Goal: Task Accomplishment & Management: Complete application form

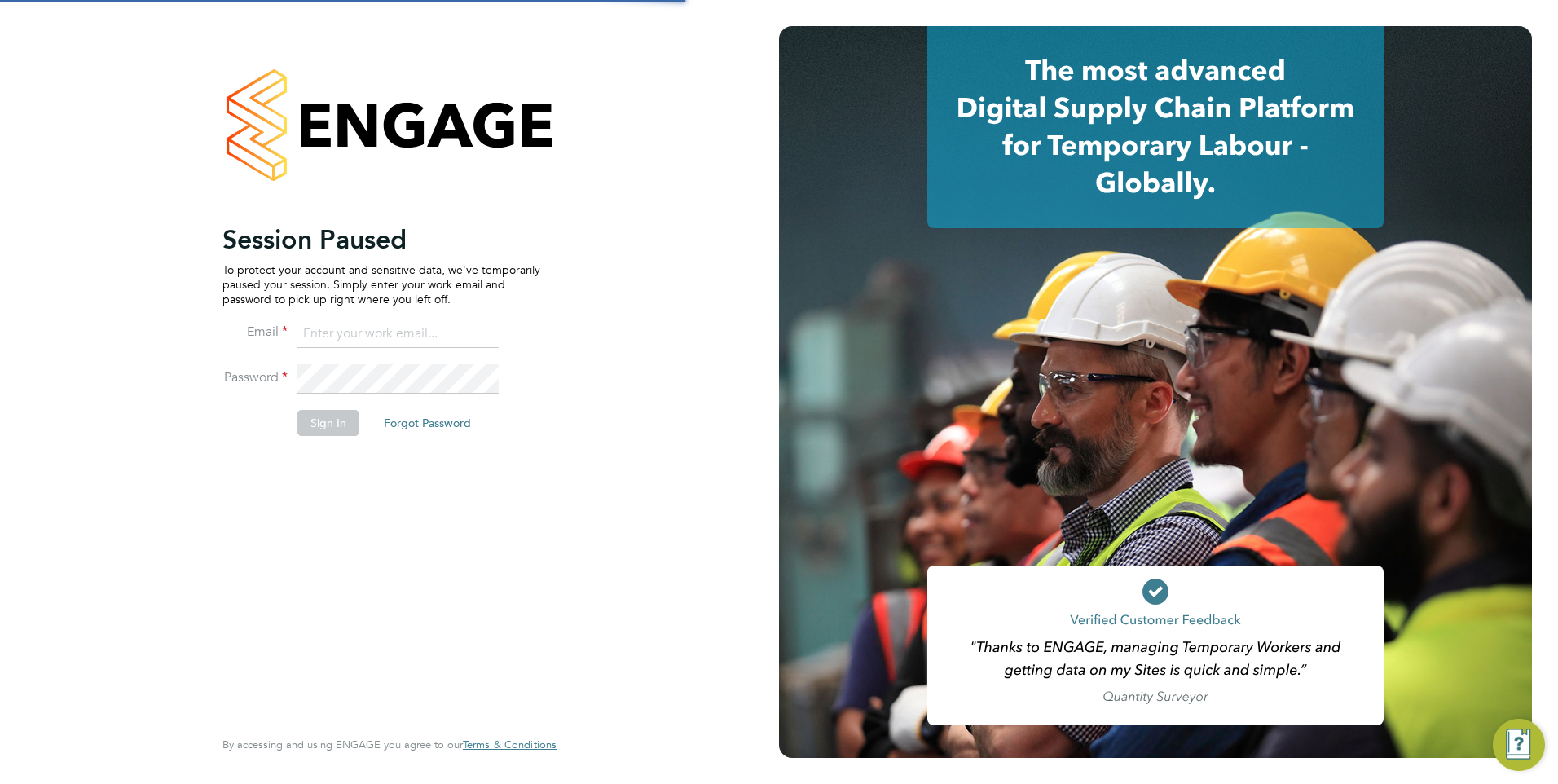
type input "[EMAIL_ADDRESS][DOMAIN_NAME]"
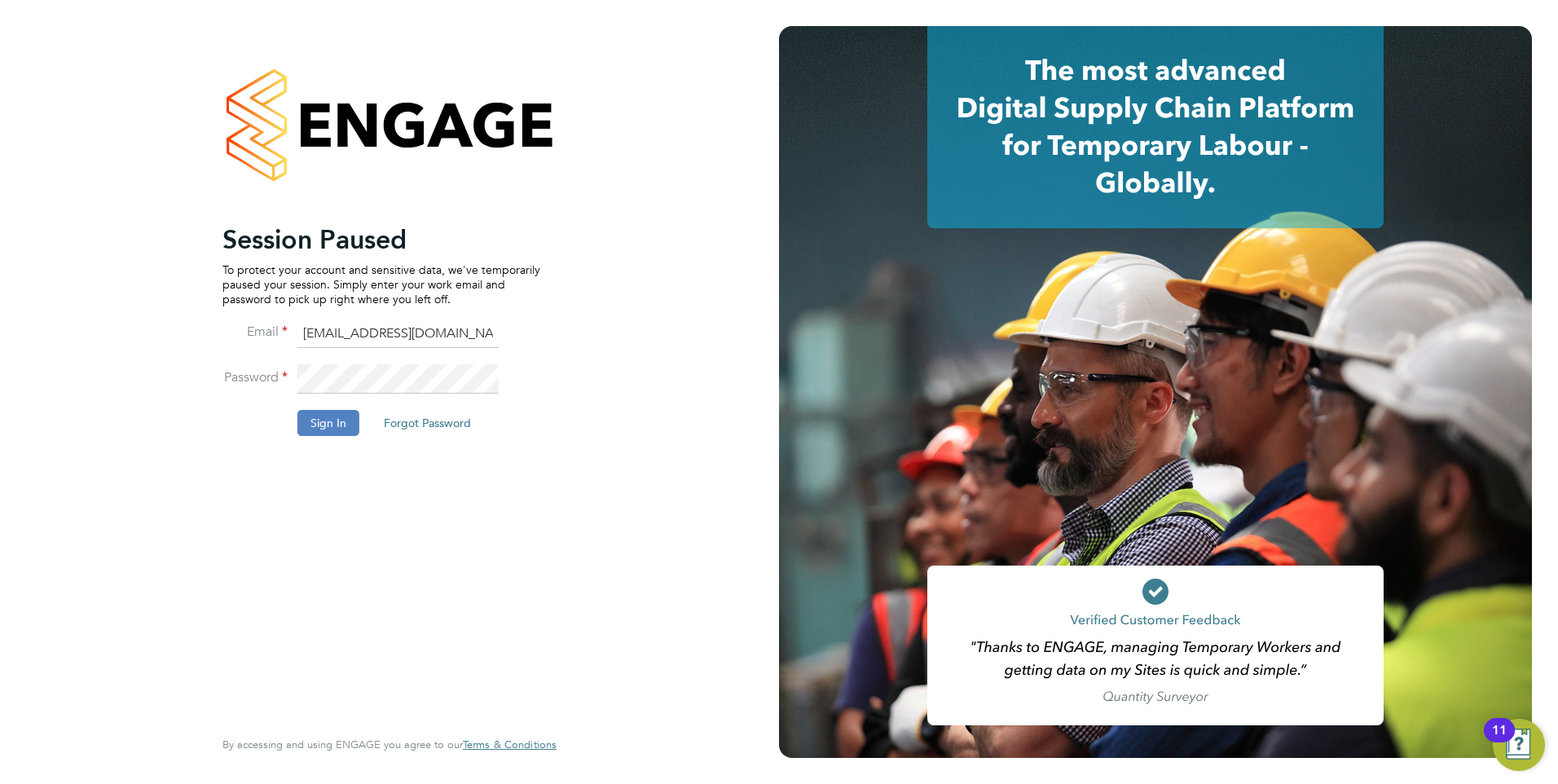
click at [334, 421] on button "Sign In" at bounding box center [328, 423] width 62 height 26
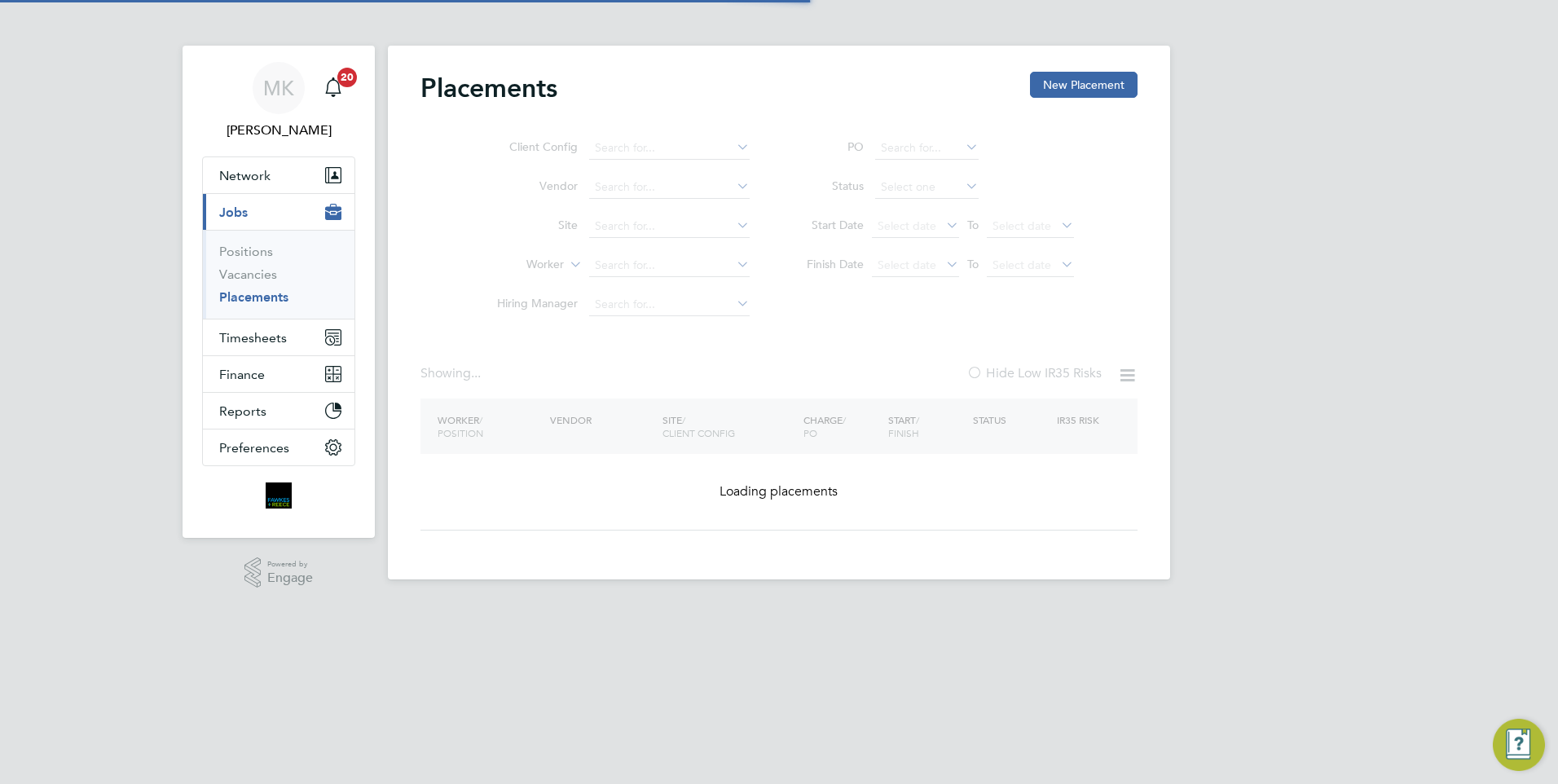
type input "Sam Baulcombe"
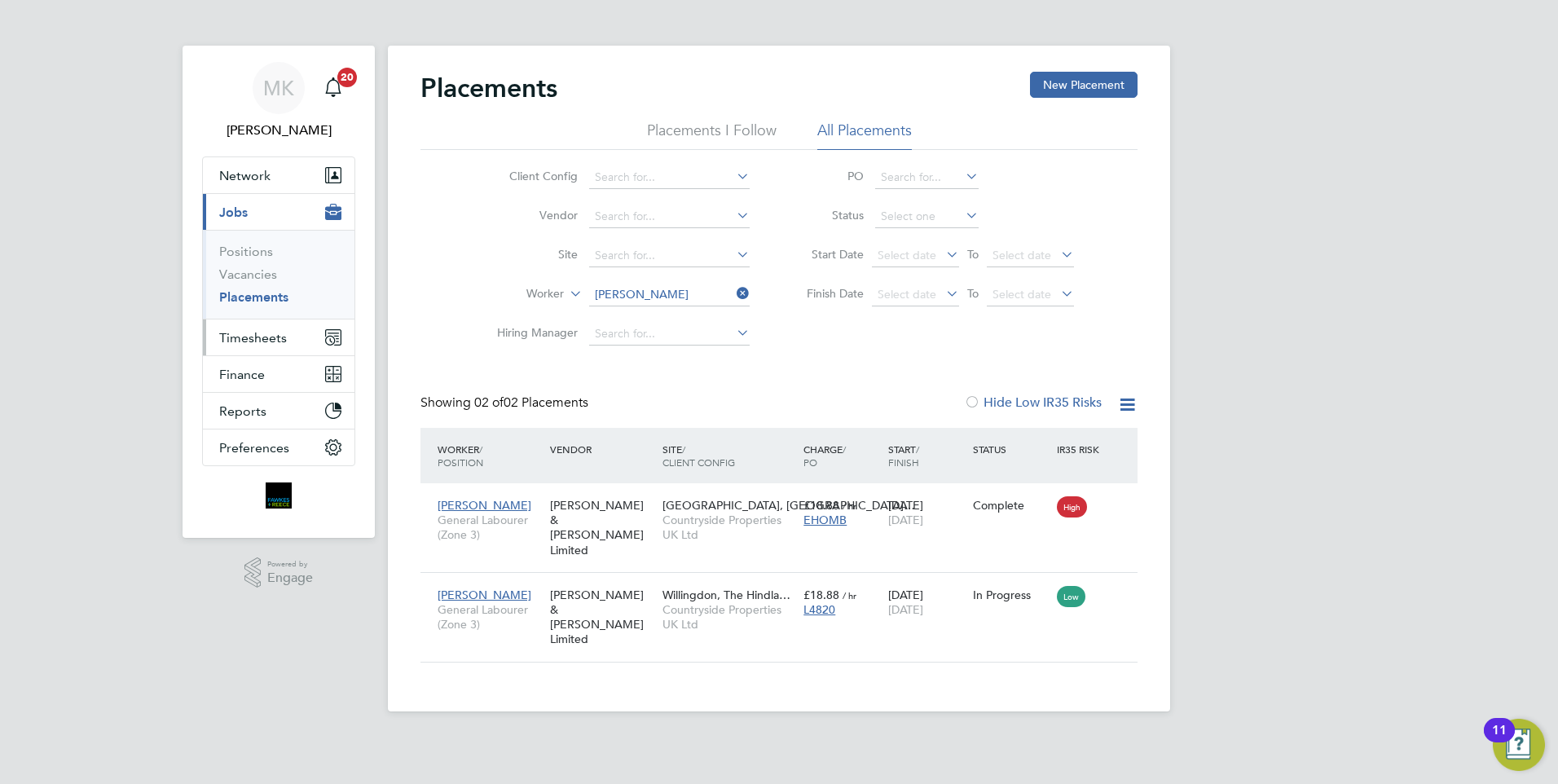
click at [260, 334] on span "Timesheets" at bounding box center [253, 337] width 68 height 16
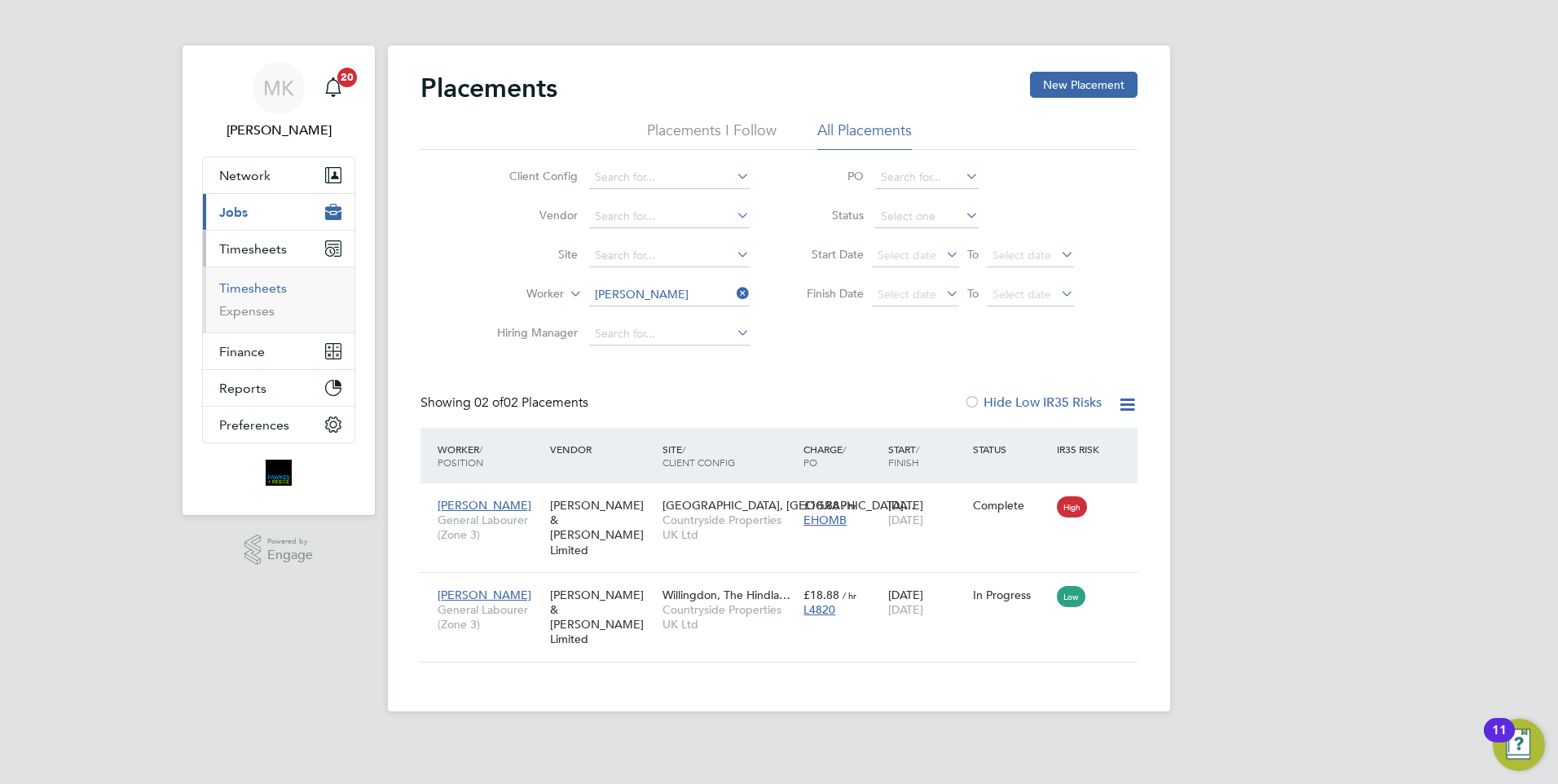
click at [273, 288] on link "Timesheets" at bounding box center [253, 288] width 68 height 16
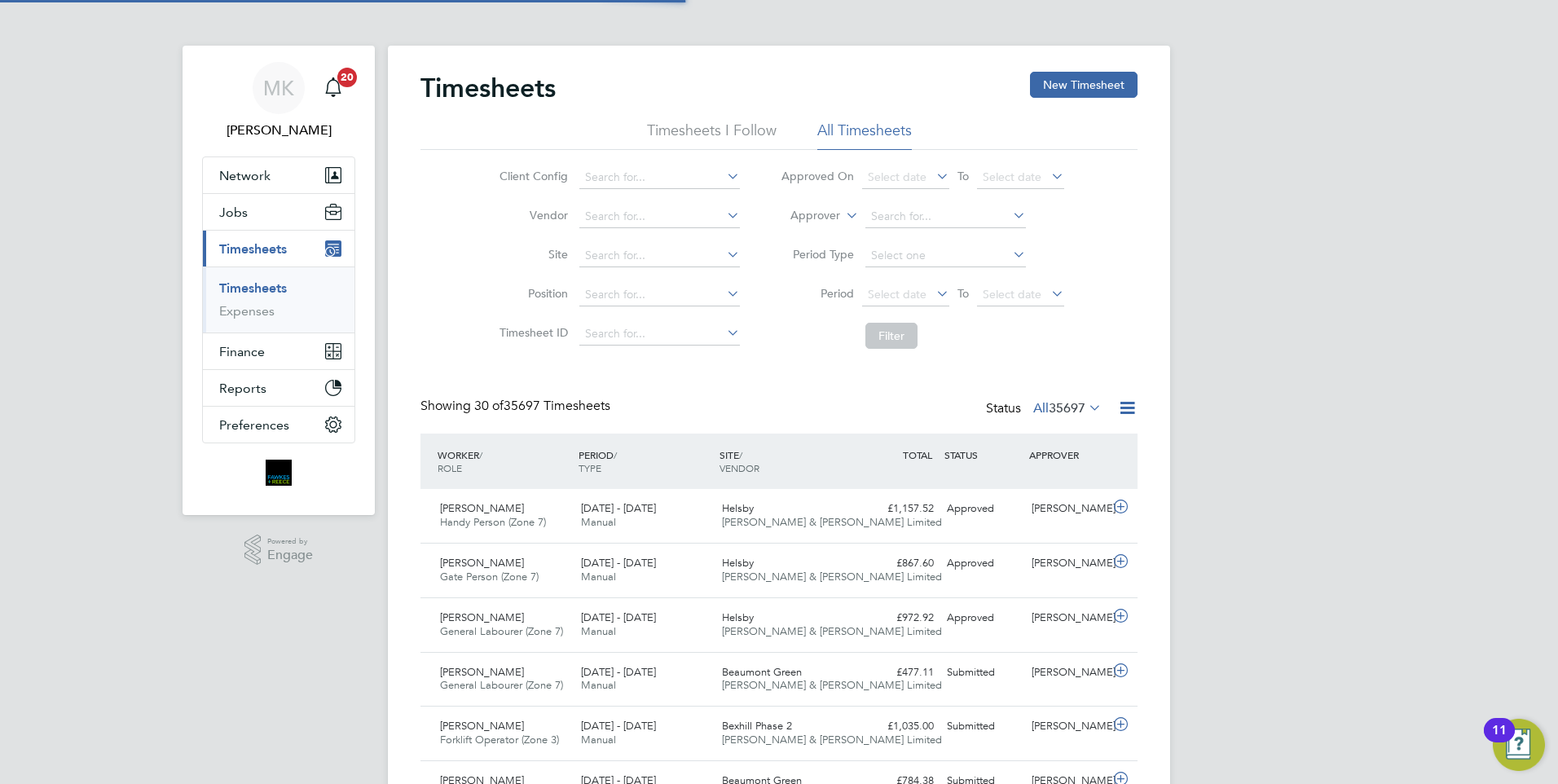
scroll to position [42, 141]
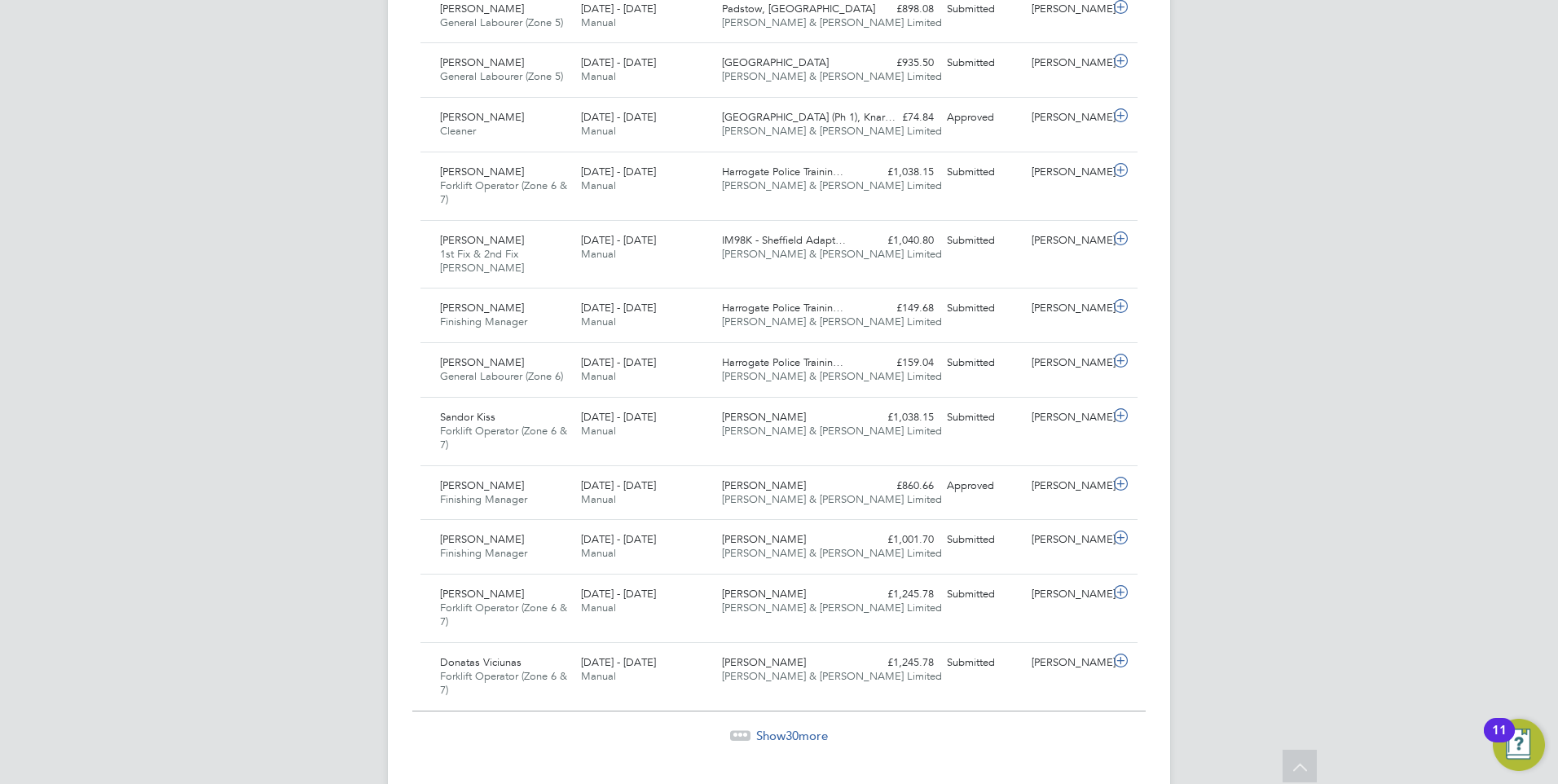
click at [815, 736] on span "Show 30 more" at bounding box center [792, 735] width 72 height 16
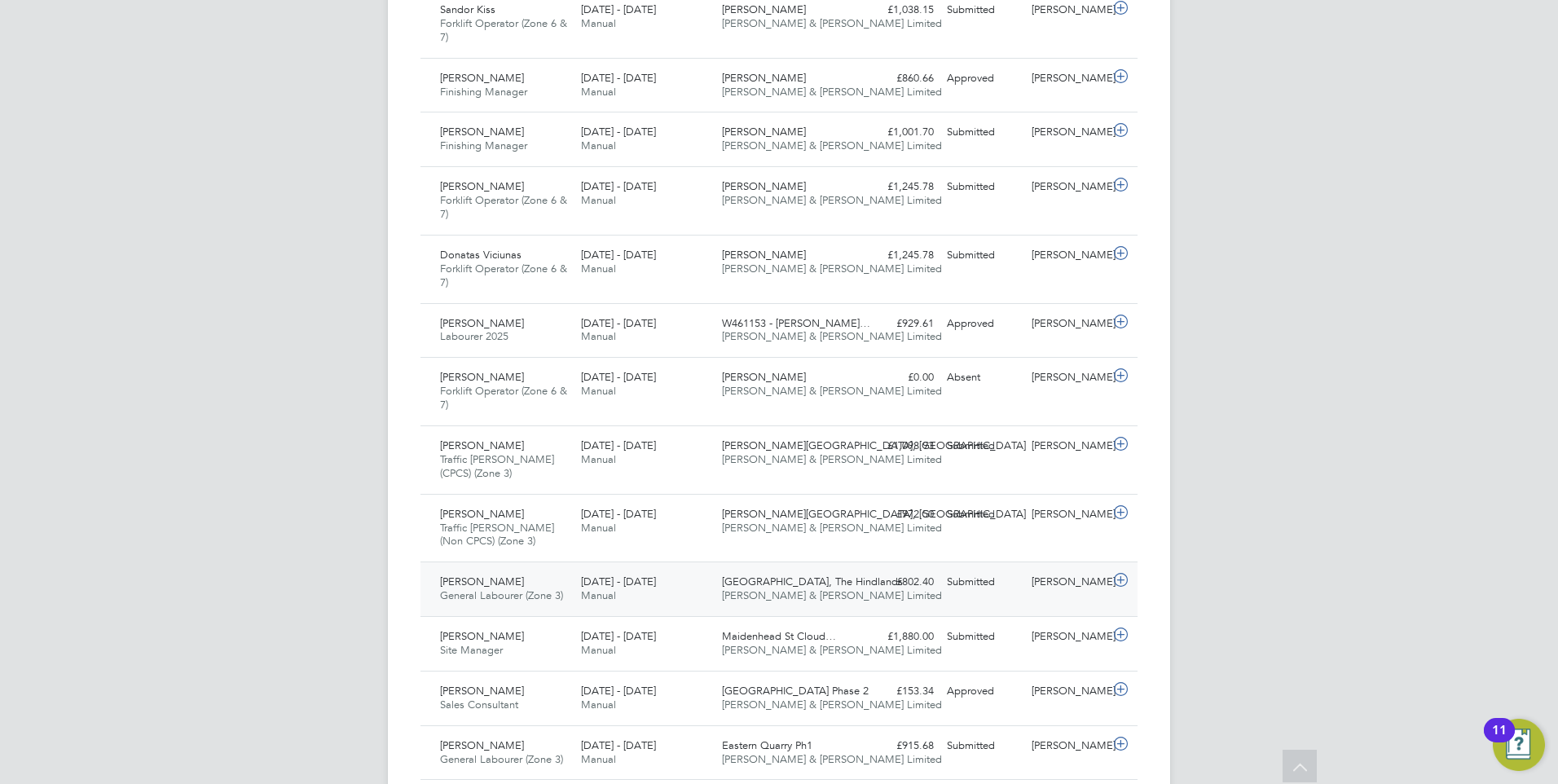
click at [728, 586] on span "Willingdon, The Hindlands" at bounding box center [812, 582] width 181 height 14
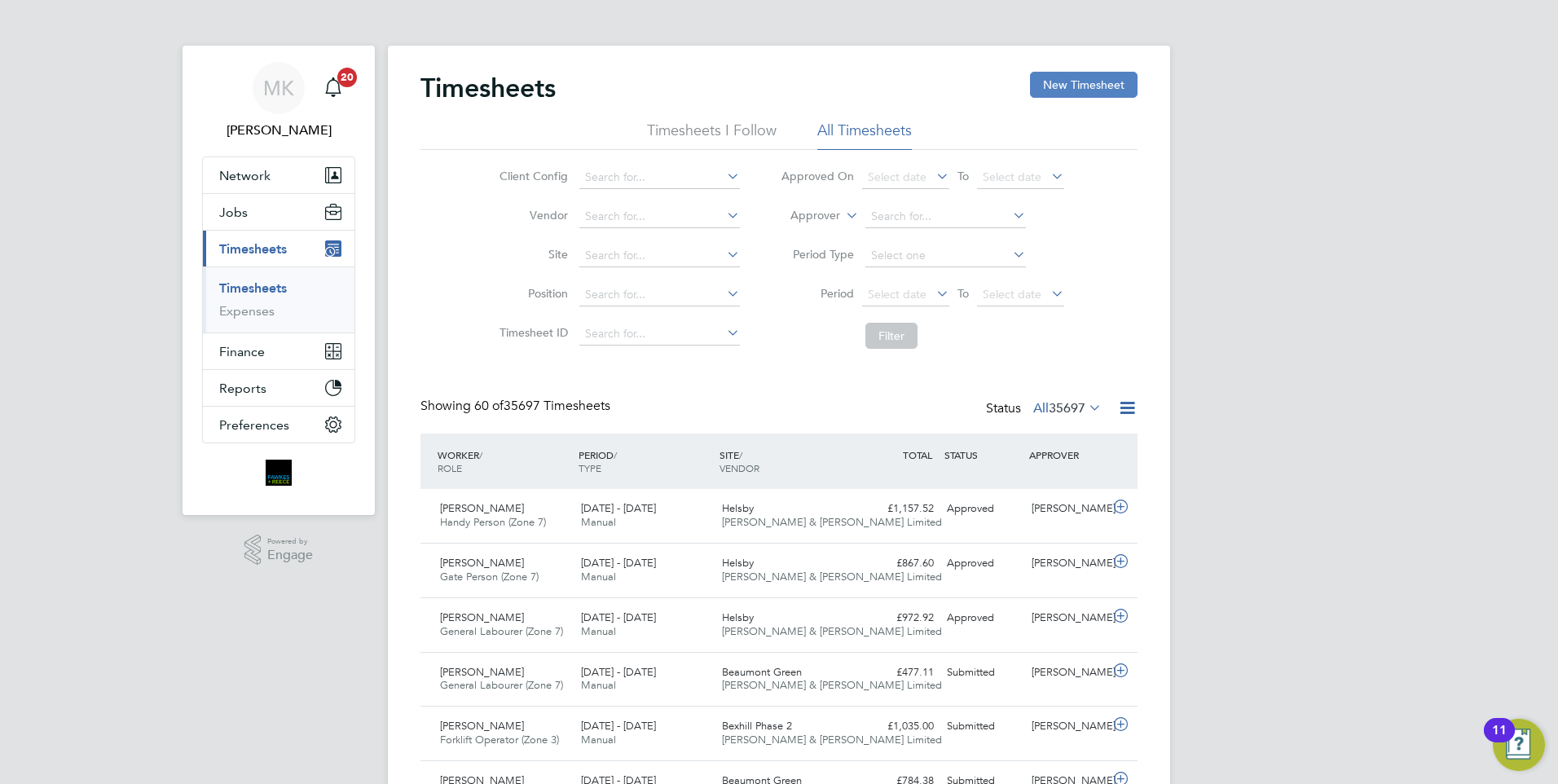
click at [1092, 82] on button "New Timesheet" at bounding box center [1084, 85] width 108 height 26
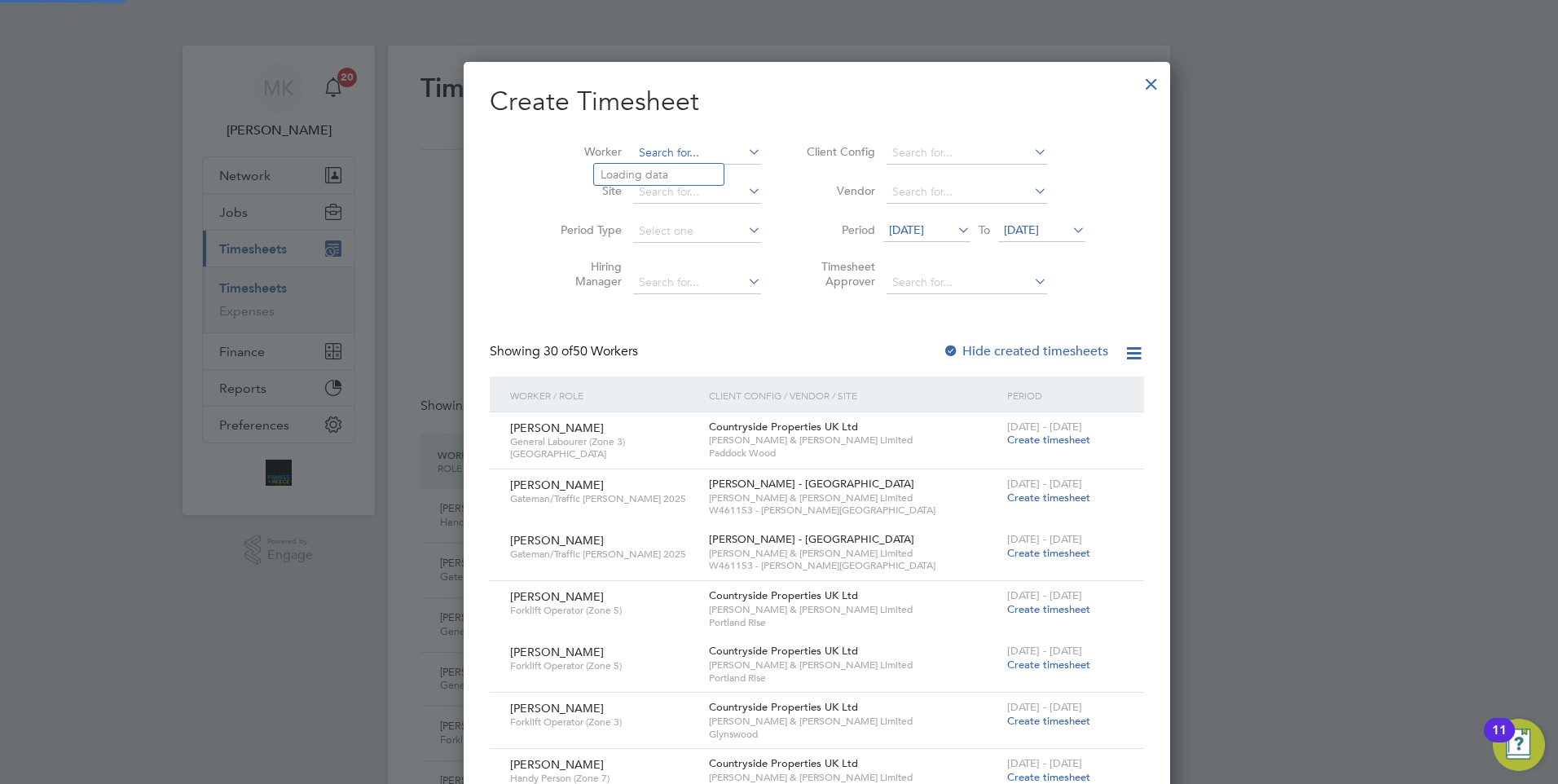
click at [633, 151] on input at bounding box center [697, 152] width 128 height 23
click at [657, 170] on li "Tony Eng lert" at bounding box center [669, 175] width 149 height 22
type input "Tony Englert"
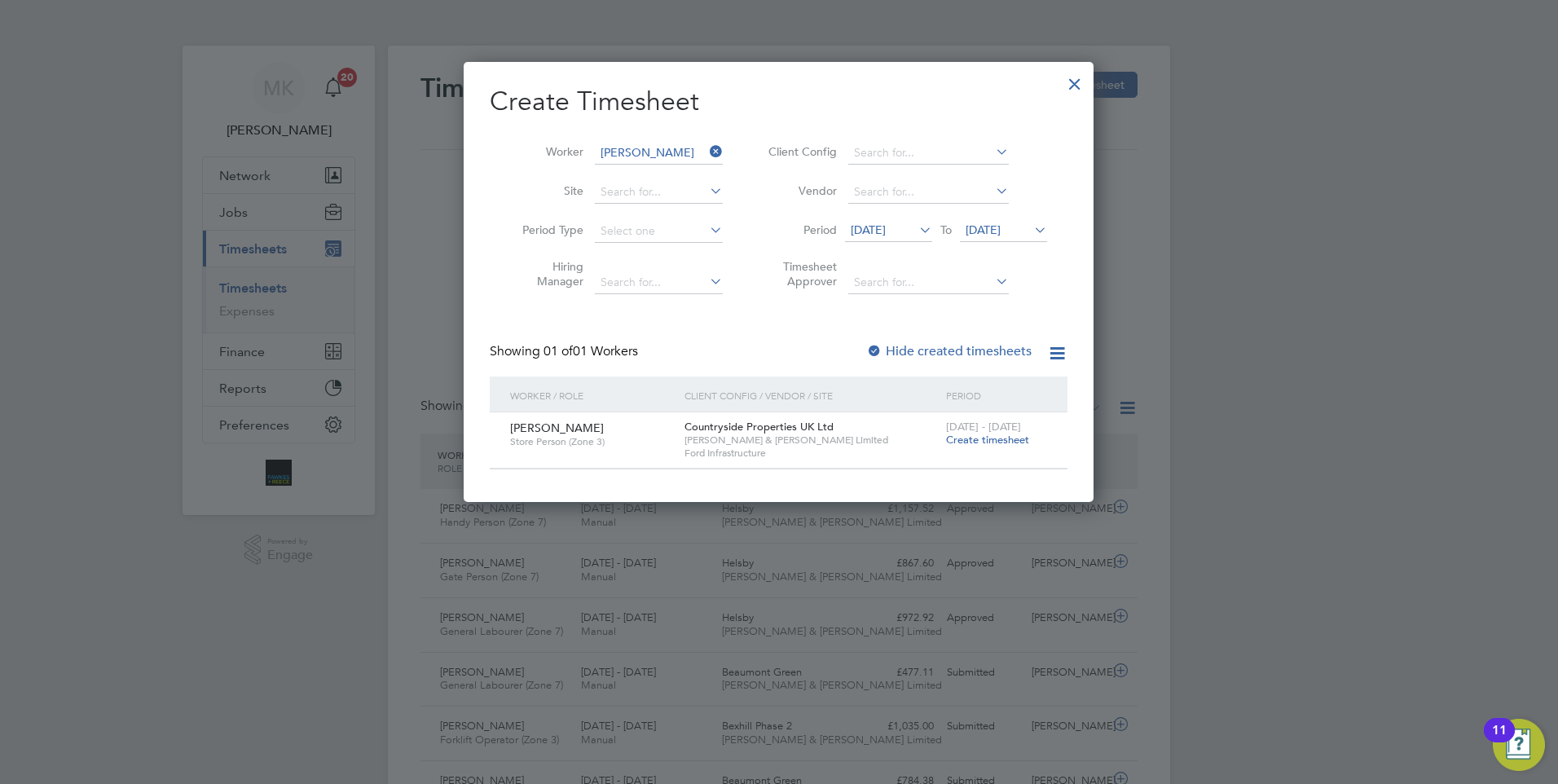
click at [976, 440] on span "Create timesheet" at bounding box center [987, 439] width 83 height 14
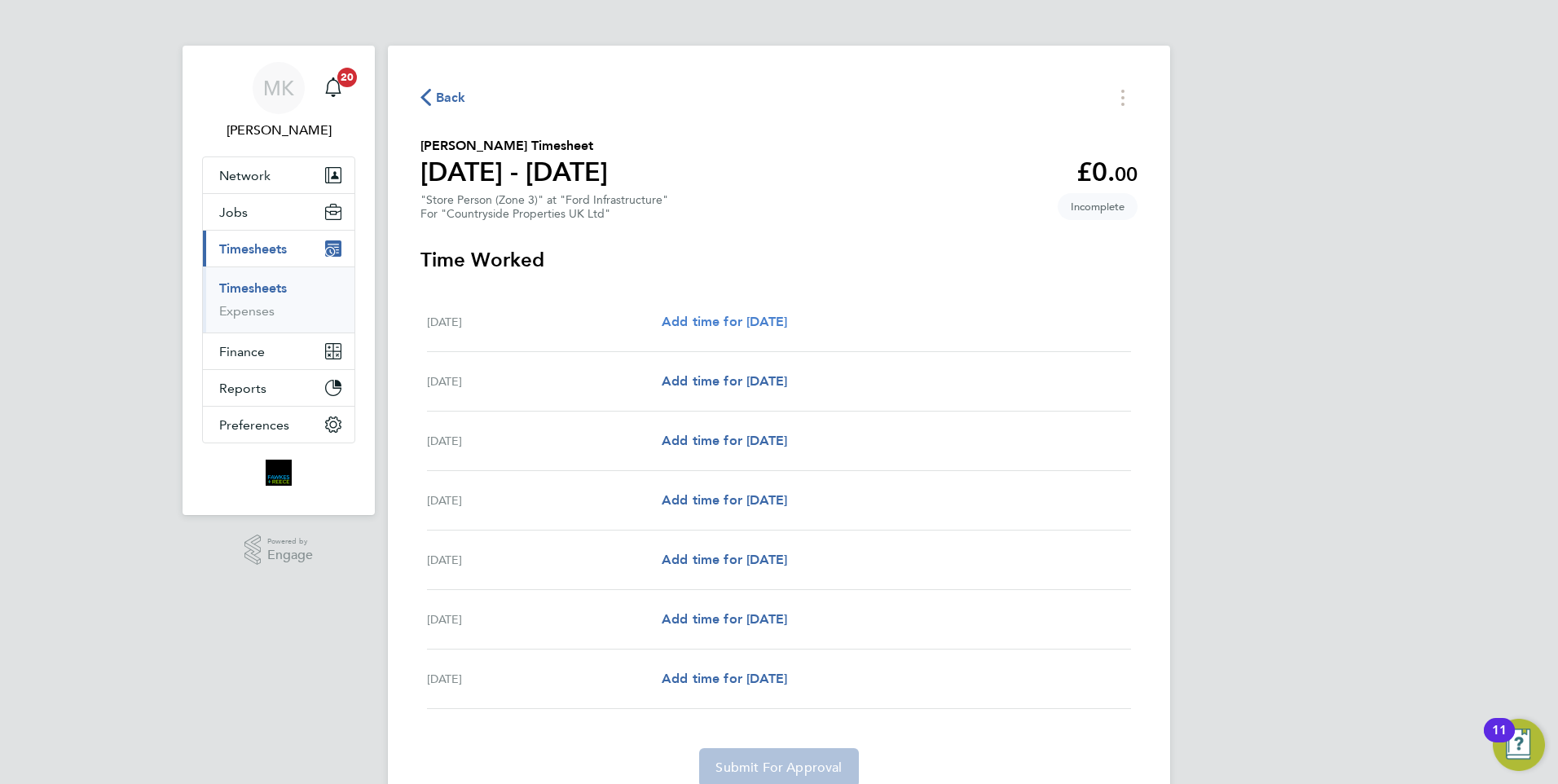
click at [765, 323] on span "Add time for Mon 22 Sep" at bounding box center [725, 321] width 126 height 16
select select "60"
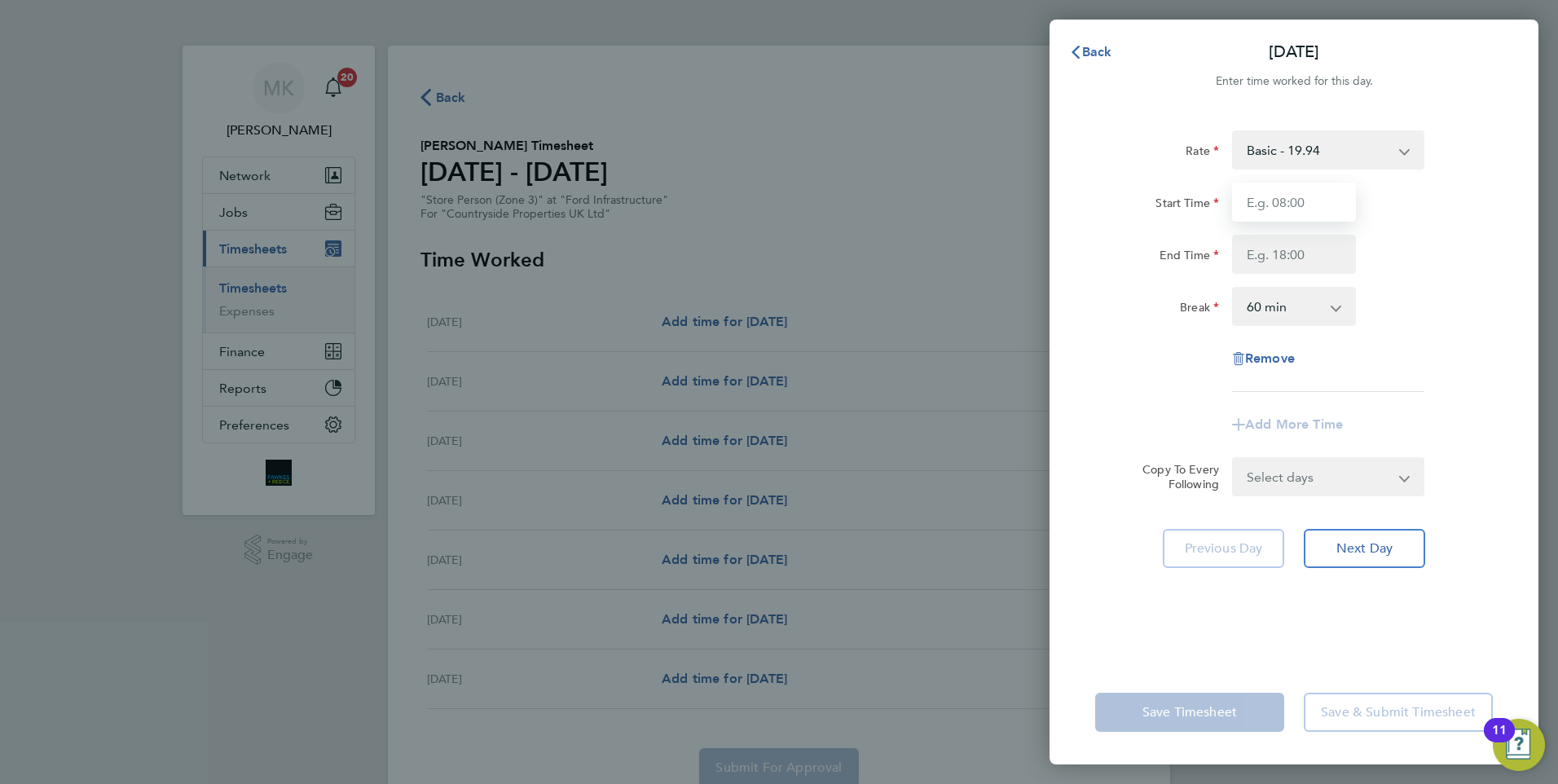
click at [1285, 199] on input "Start Time" at bounding box center [1294, 202] width 124 height 39
type input "07:30"
type input "16:30"
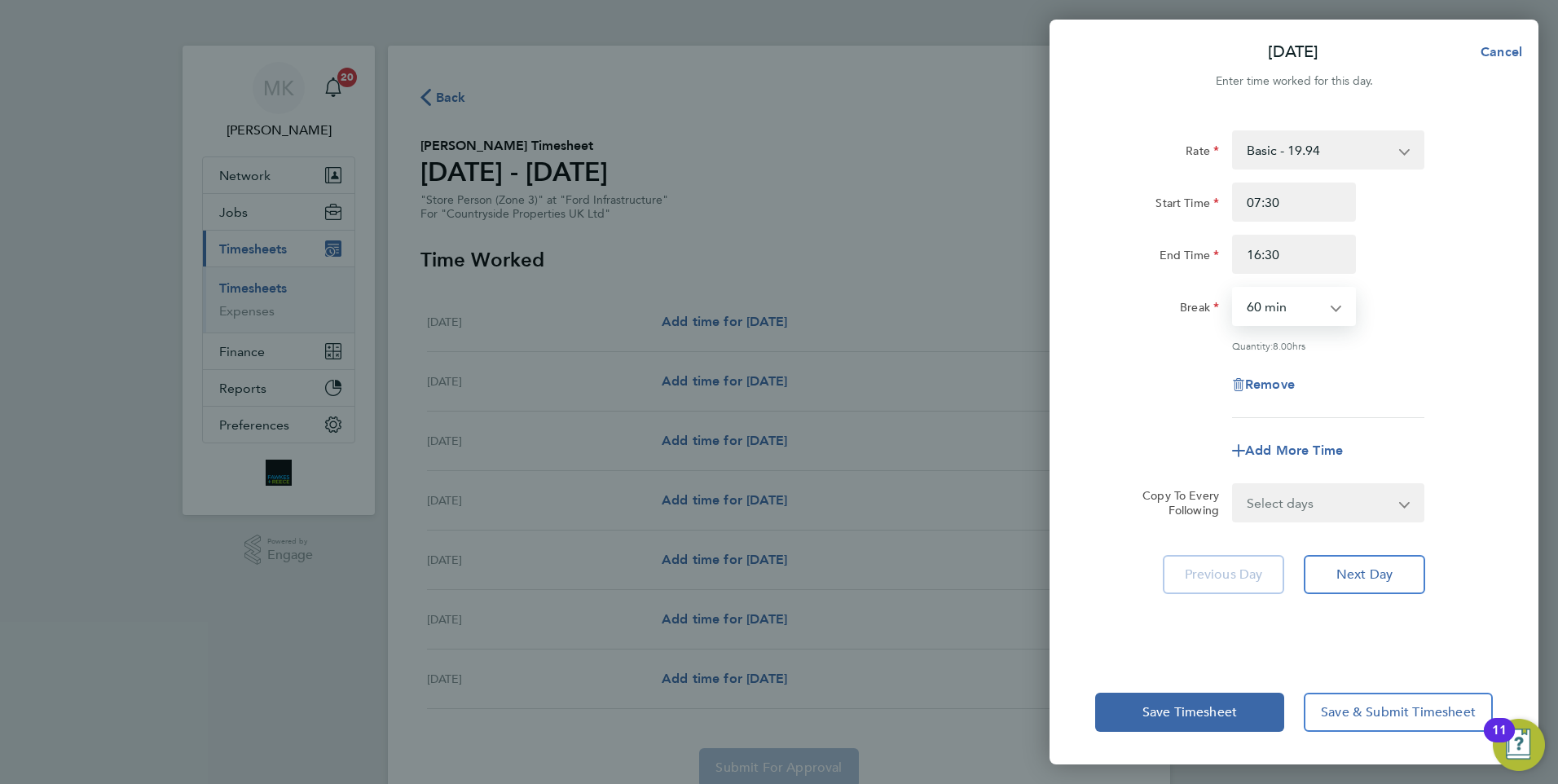
click at [1278, 315] on select "0 min 15 min 30 min 45 min 60 min 75 min 90 min" at bounding box center [1284, 306] width 101 height 36
select select "0"
click at [1233, 289] on select "0 min 15 min 30 min 45 min 60 min 75 min 90 min" at bounding box center [1284, 306] width 101 height 36
click at [1315, 509] on select "Select days Day Weekday (Mon-Fri) Weekend (Sat-Sun) Tuesday Wednesday Thursday …" at bounding box center [1319, 502] width 172 height 36
select select "WEEKDAY"
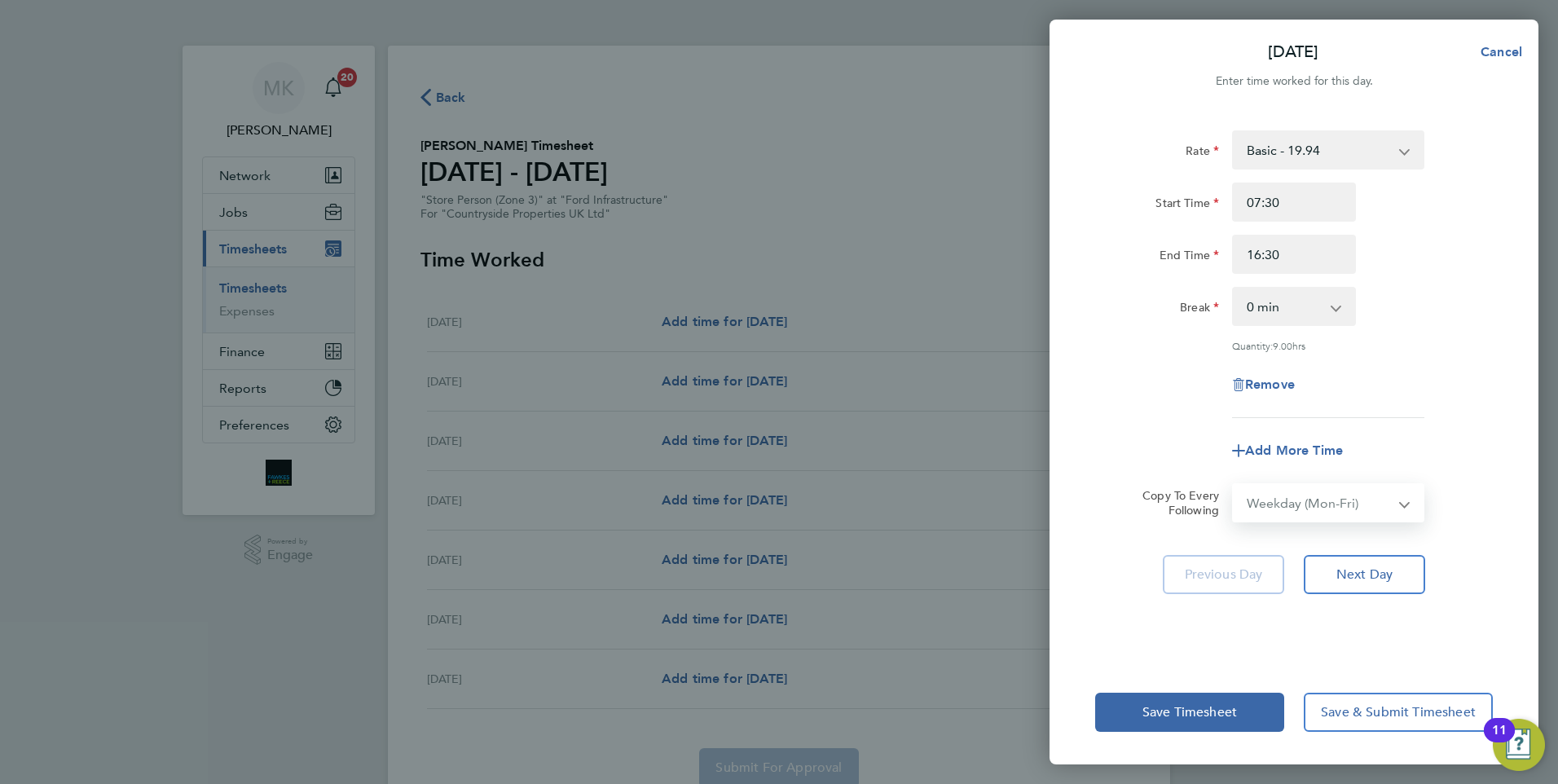
click at [1233, 484] on select "Select days Day Weekday (Mon-Fri) Weekend (Sat-Sun) Tuesday Wednesday Thursday …" at bounding box center [1319, 502] width 172 height 36
select select "2025-09-28"
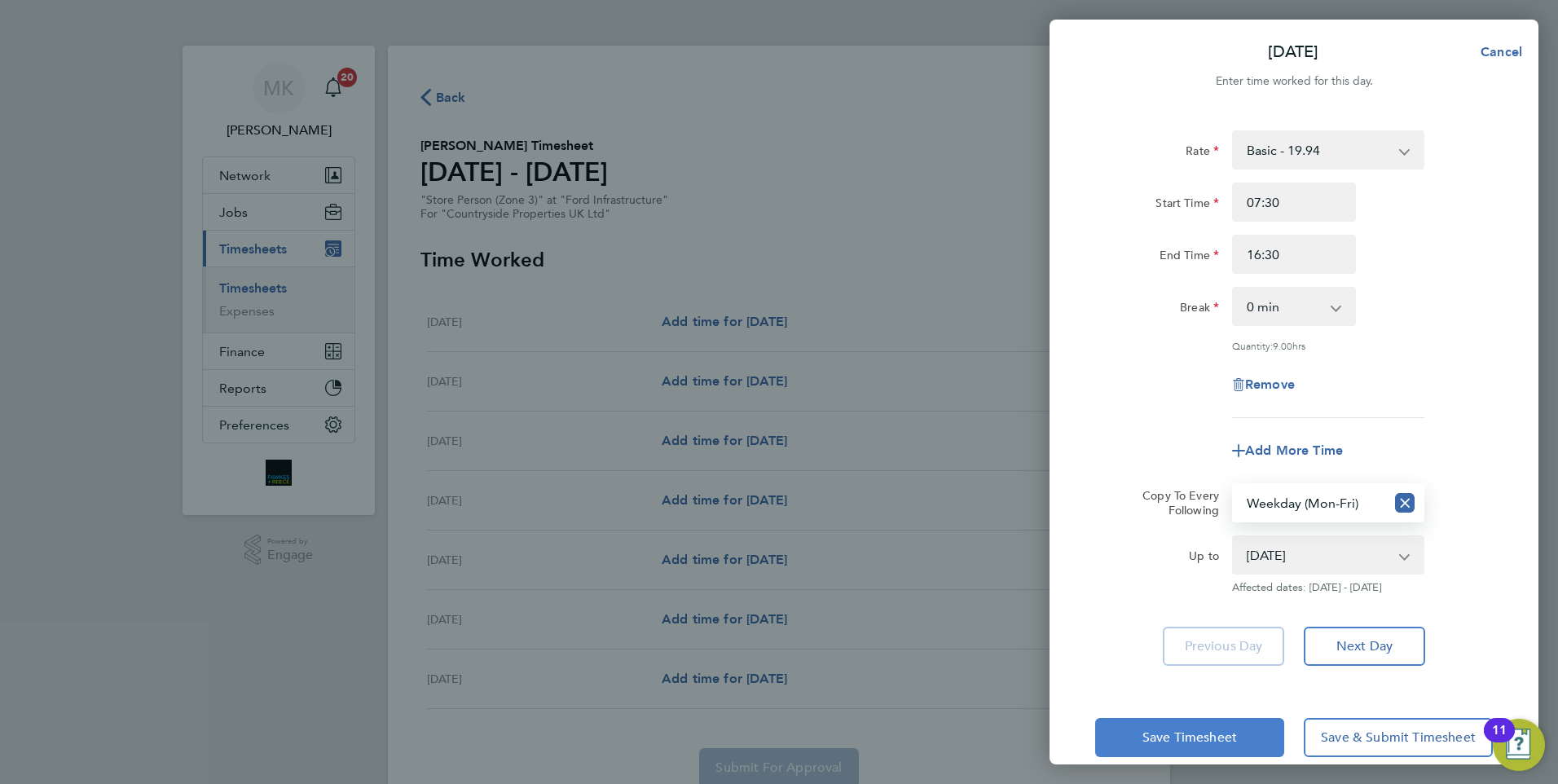
click at [1187, 736] on span "Save Timesheet" at bounding box center [1189, 737] width 95 height 16
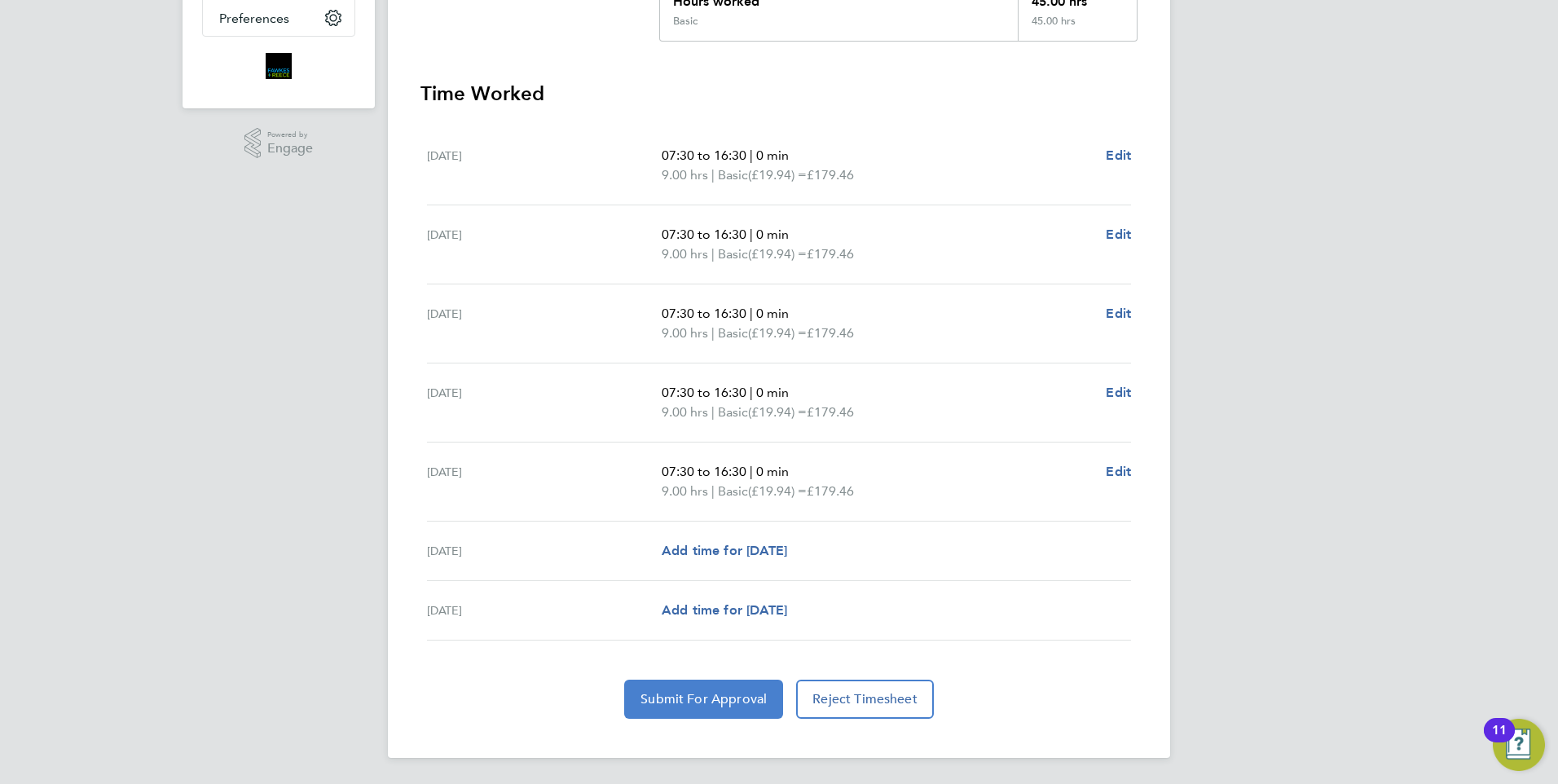
click at [710, 703] on span "Submit For Approval" at bounding box center [703, 699] width 126 height 16
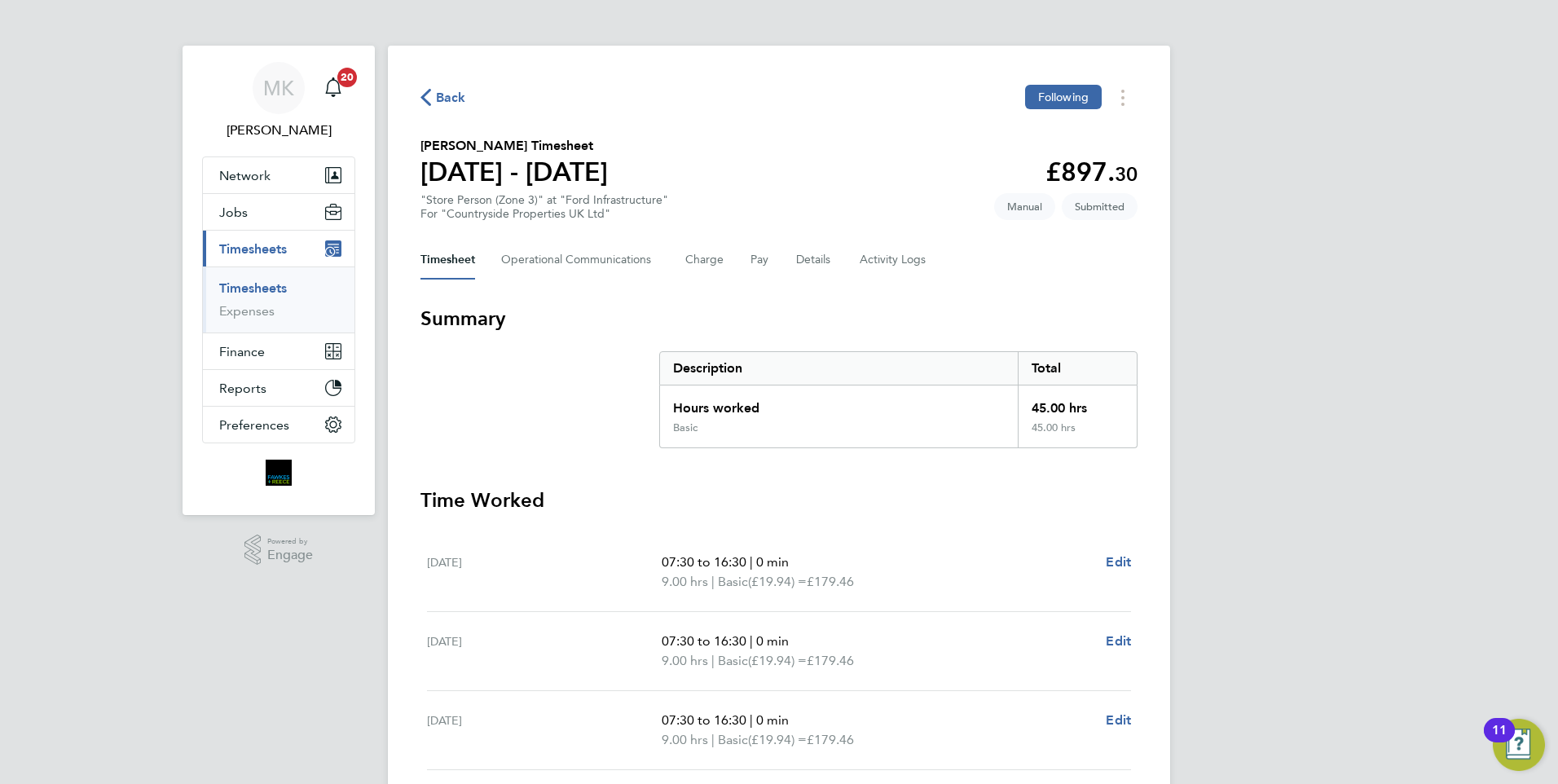
click at [260, 254] on span "Timesheets" at bounding box center [253, 249] width 68 height 16
click at [447, 99] on span "Back" at bounding box center [451, 97] width 30 height 19
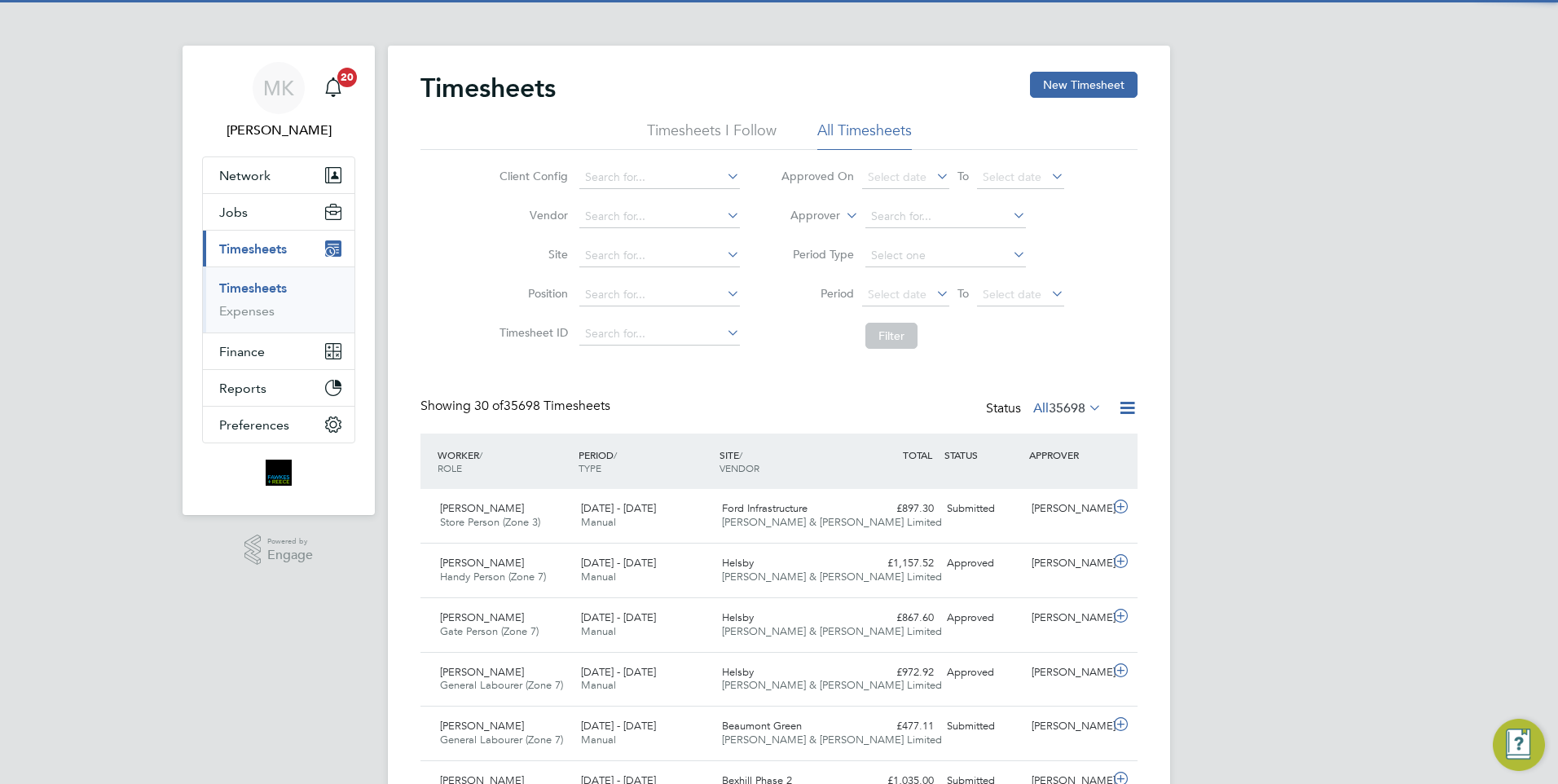
scroll to position [42, 141]
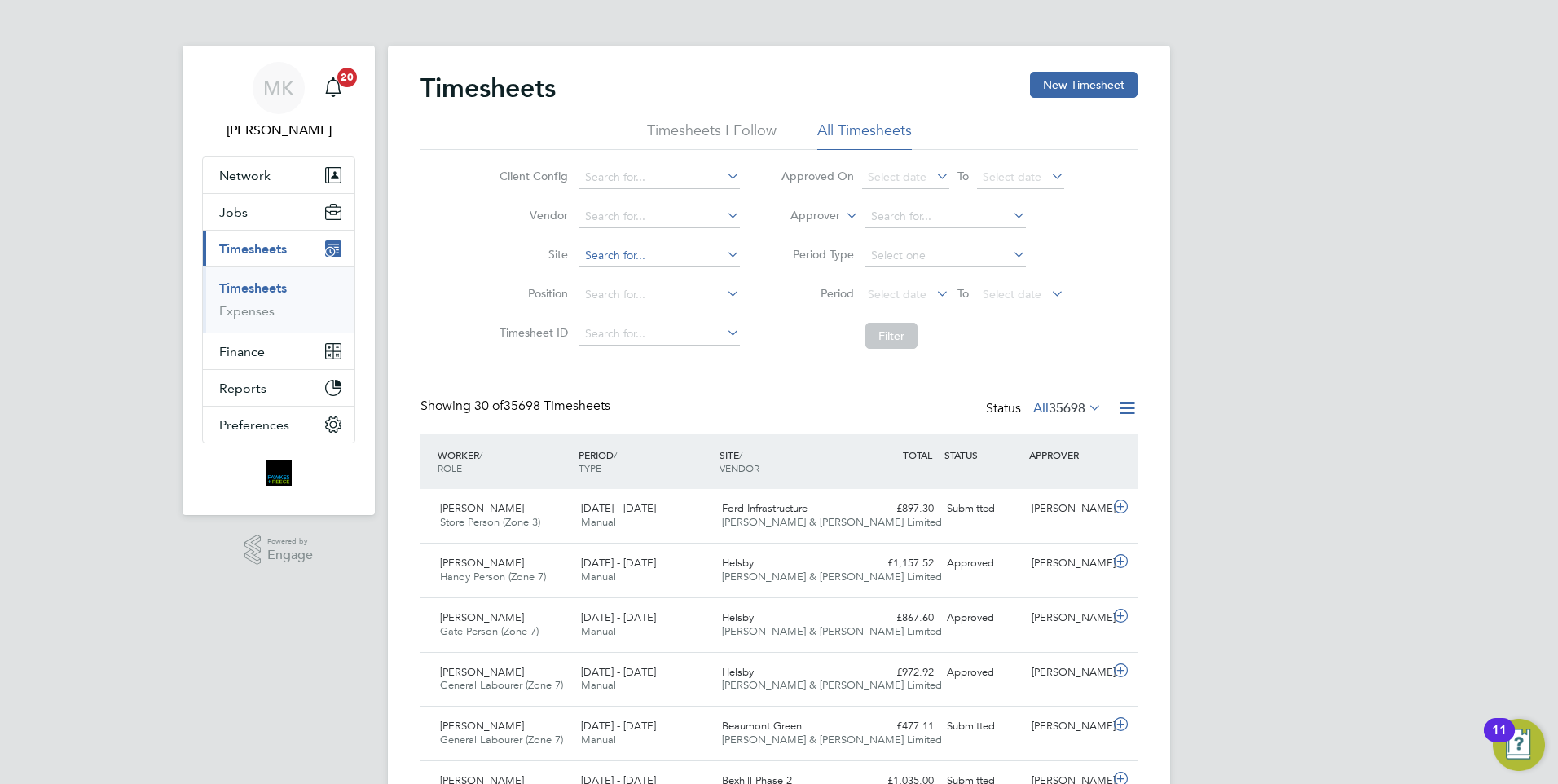
click at [641, 261] on input at bounding box center [659, 255] width 161 height 23
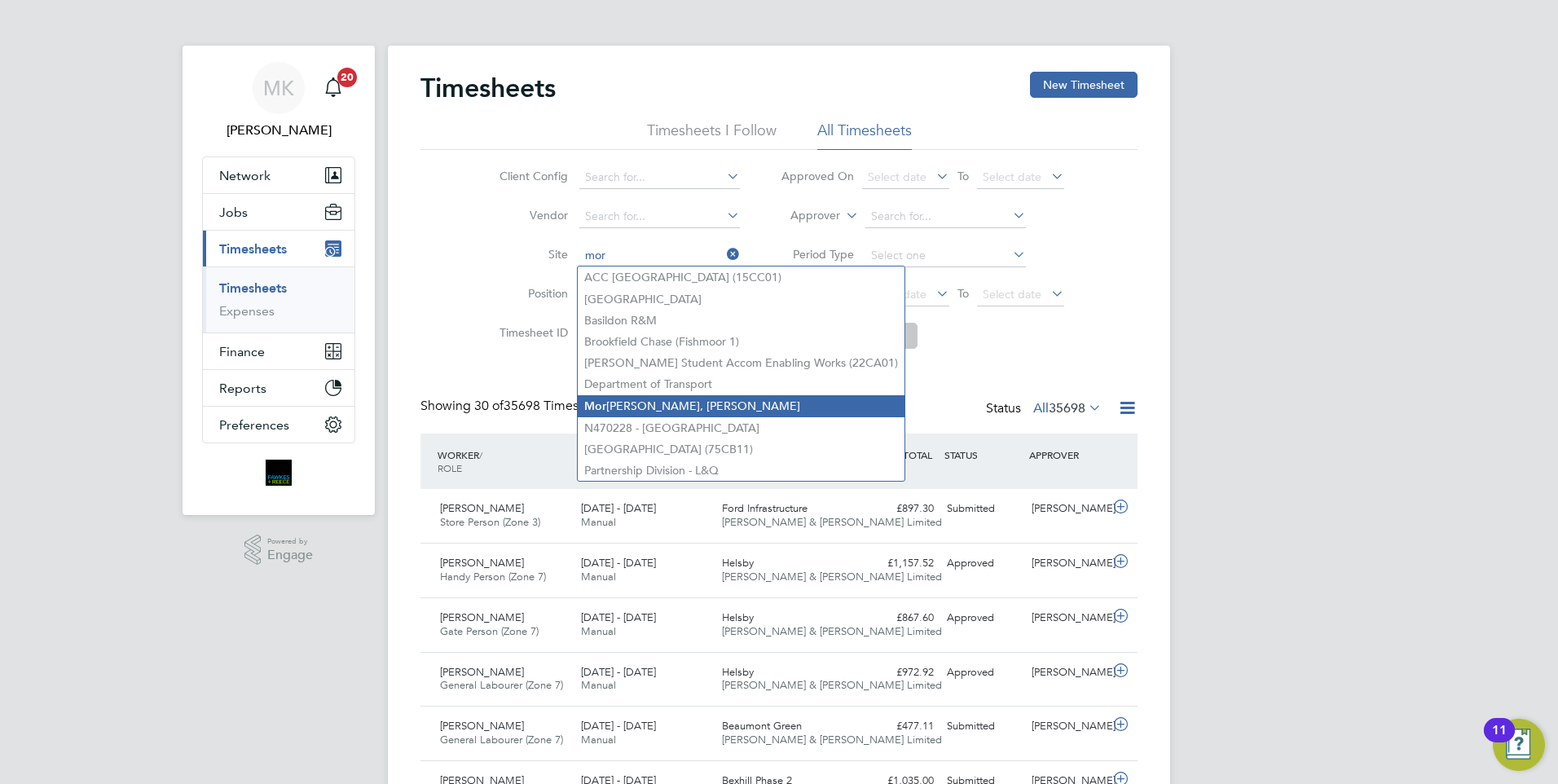
click at [678, 409] on li "Mor ella Woods, Lenham" at bounding box center [741, 406] width 327 height 22
type input "Morella Woods, Lenham"
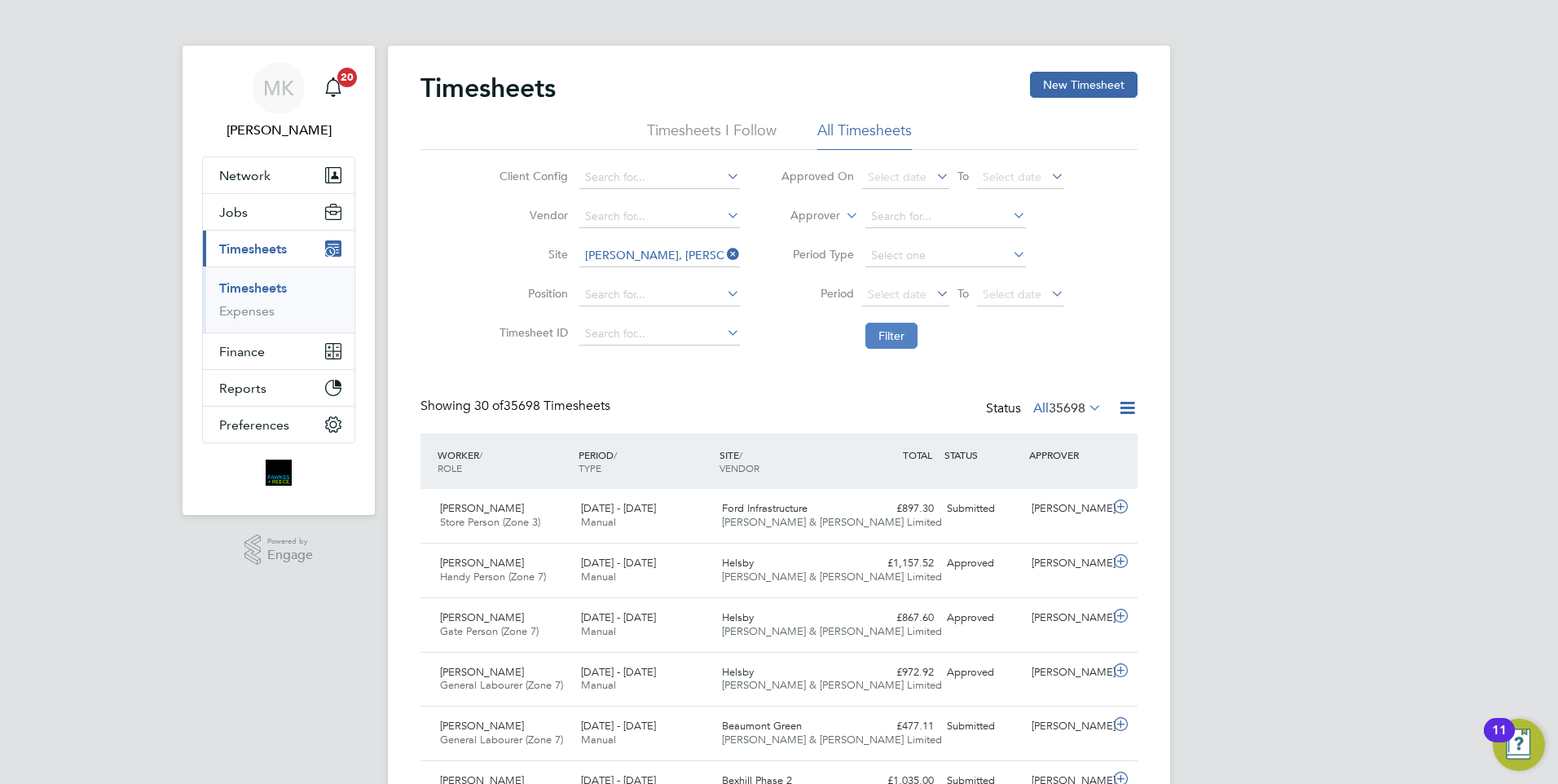
click at [886, 335] on button "Filter" at bounding box center [891, 336] width 52 height 26
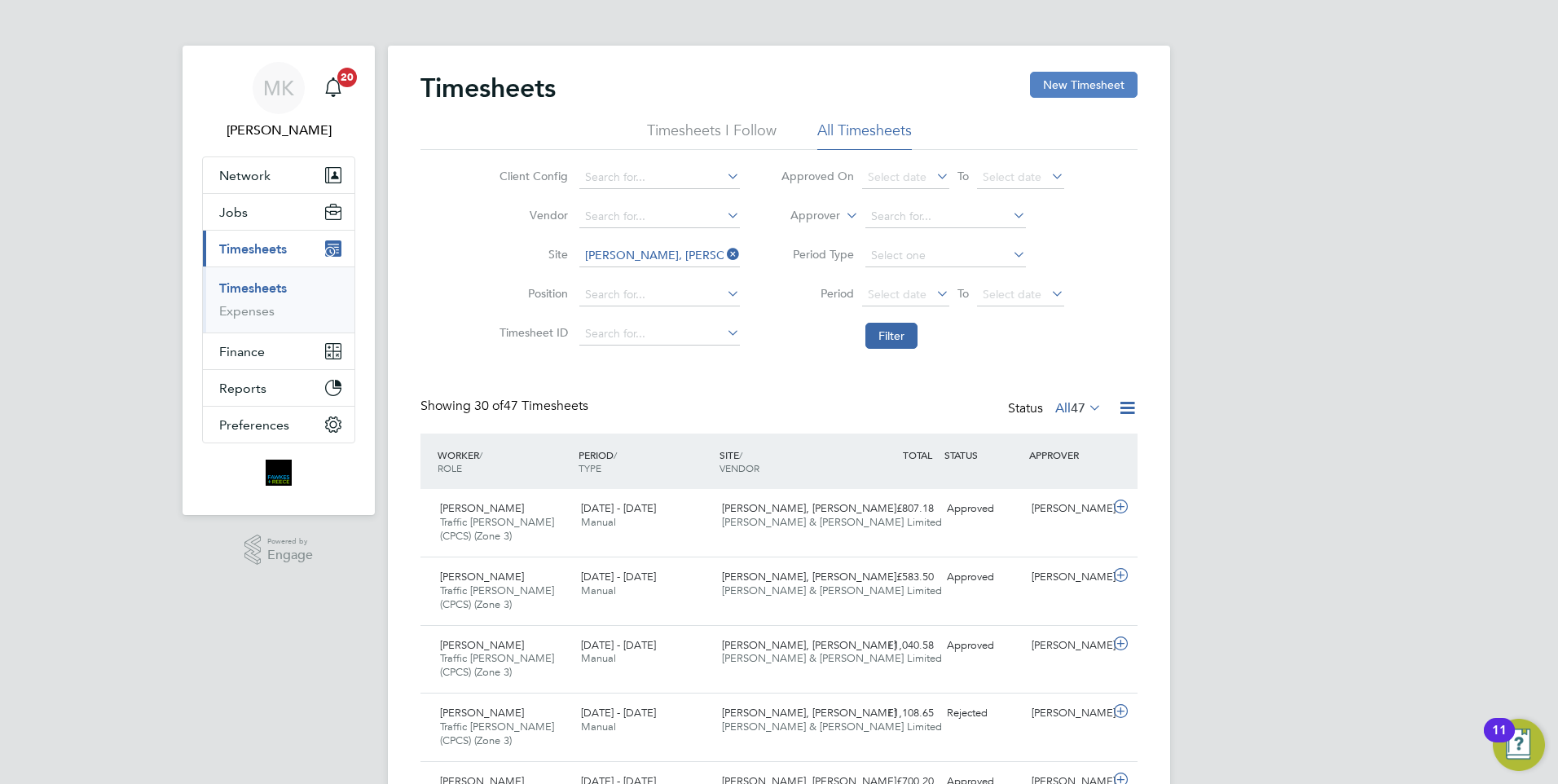
click at [1088, 85] on button "New Timesheet" at bounding box center [1084, 85] width 108 height 26
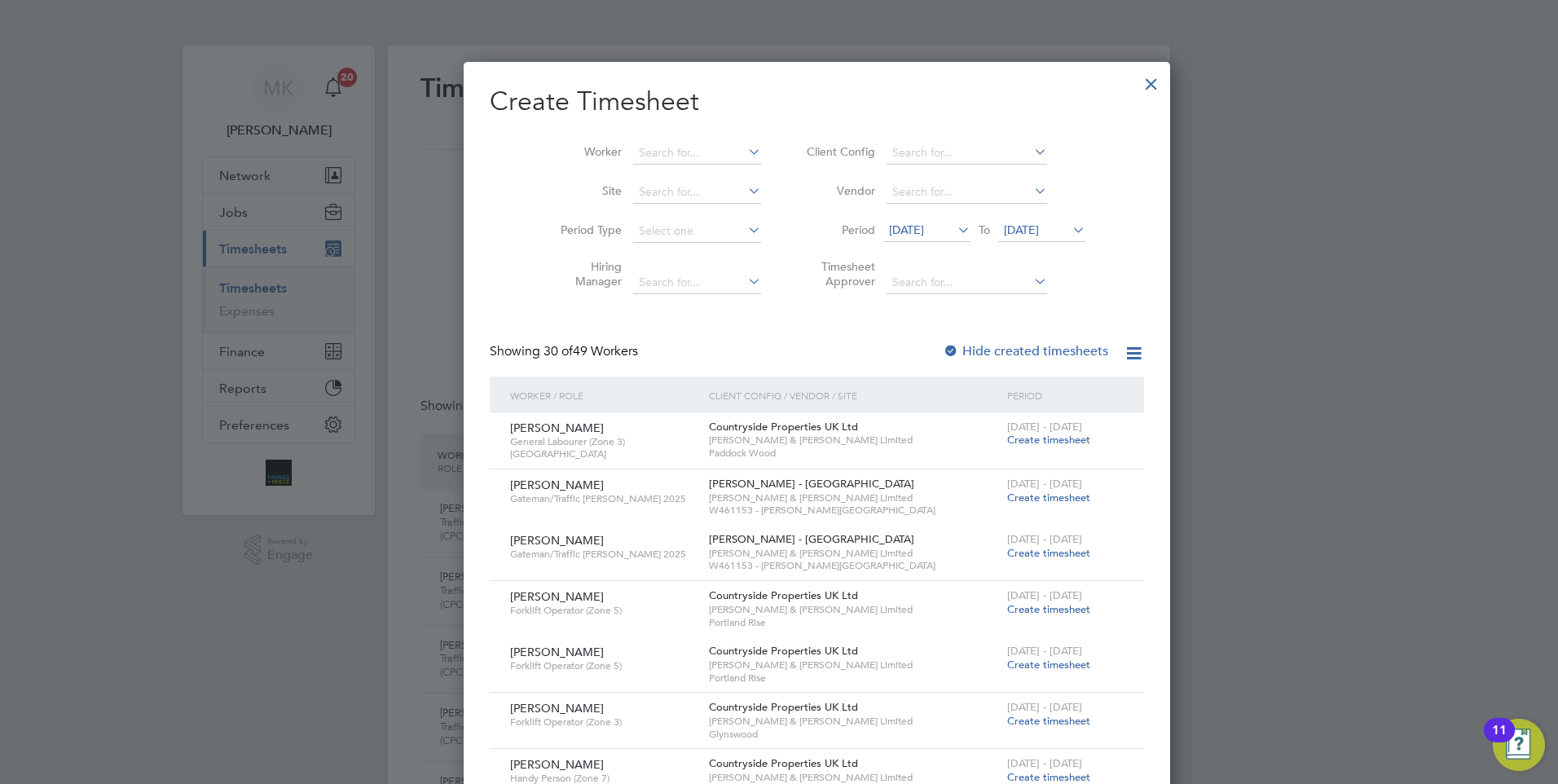
scroll to position [2344, 631]
click at [649, 157] on input at bounding box center [697, 152] width 128 height 23
click at [634, 172] on li "Tega Oweh" at bounding box center [659, 175] width 130 height 22
type input "Tega Oweh"
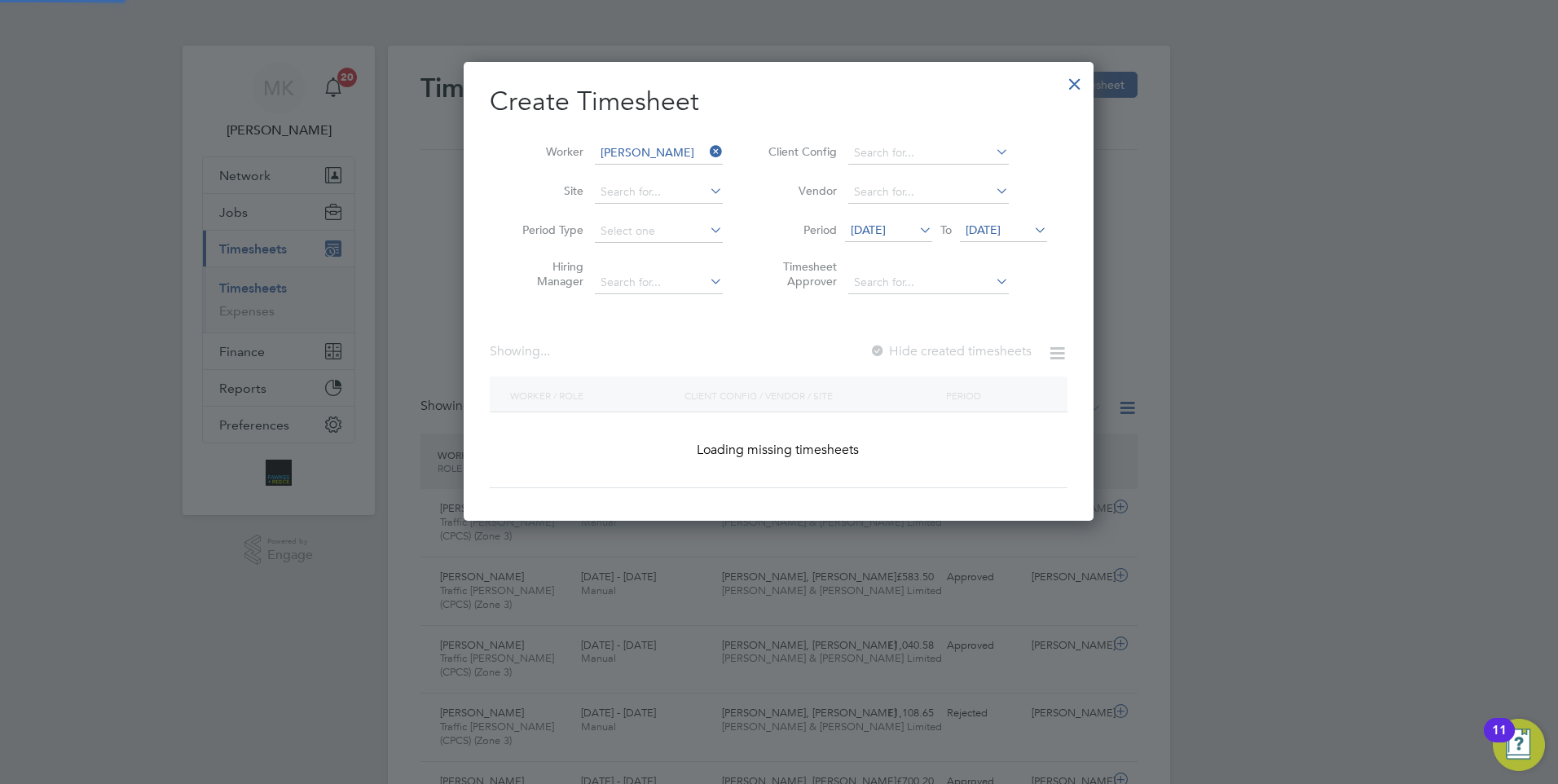
scroll to position [439, 631]
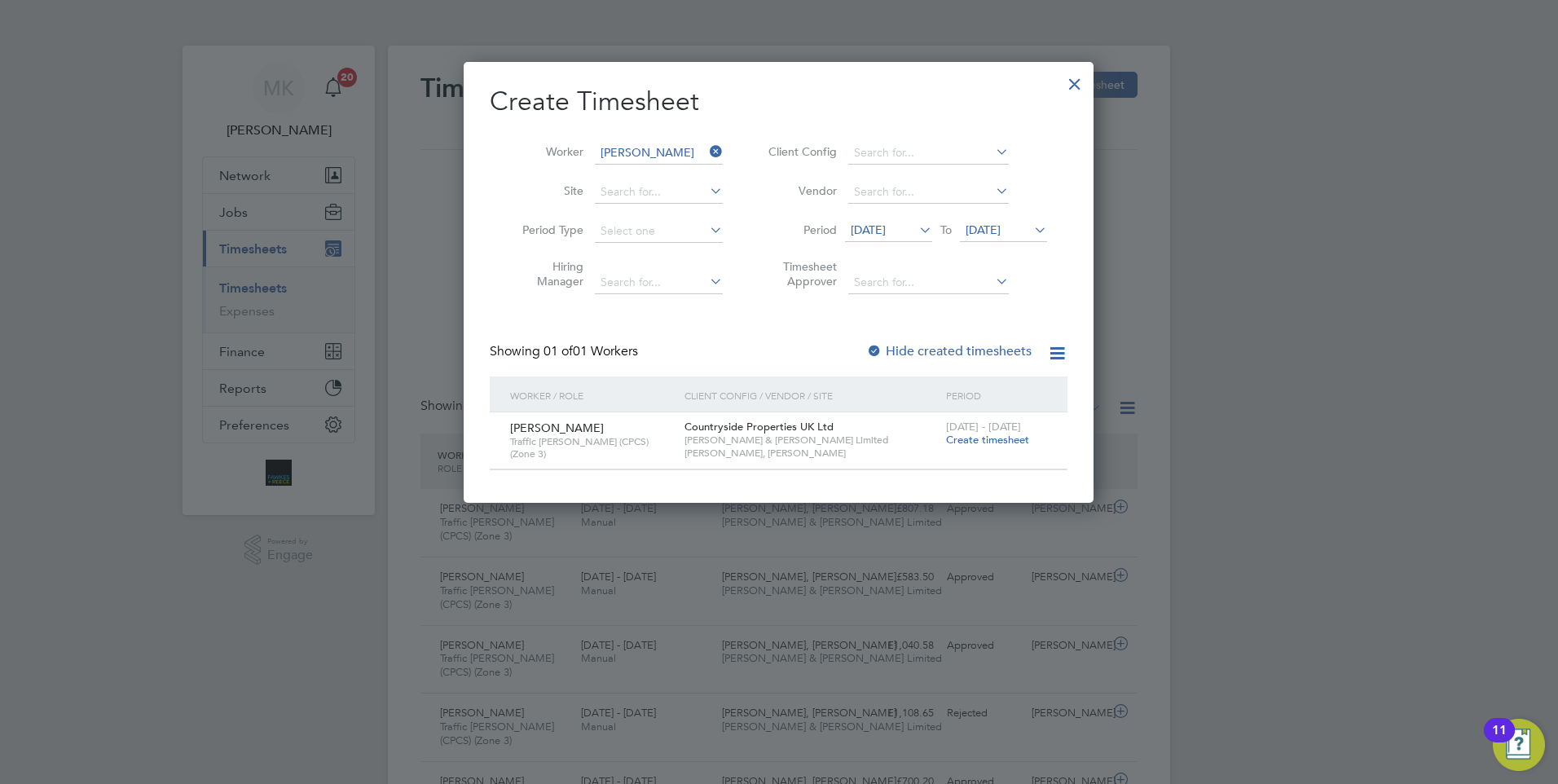
click at [1007, 442] on span "Create timesheet" at bounding box center [987, 439] width 83 height 14
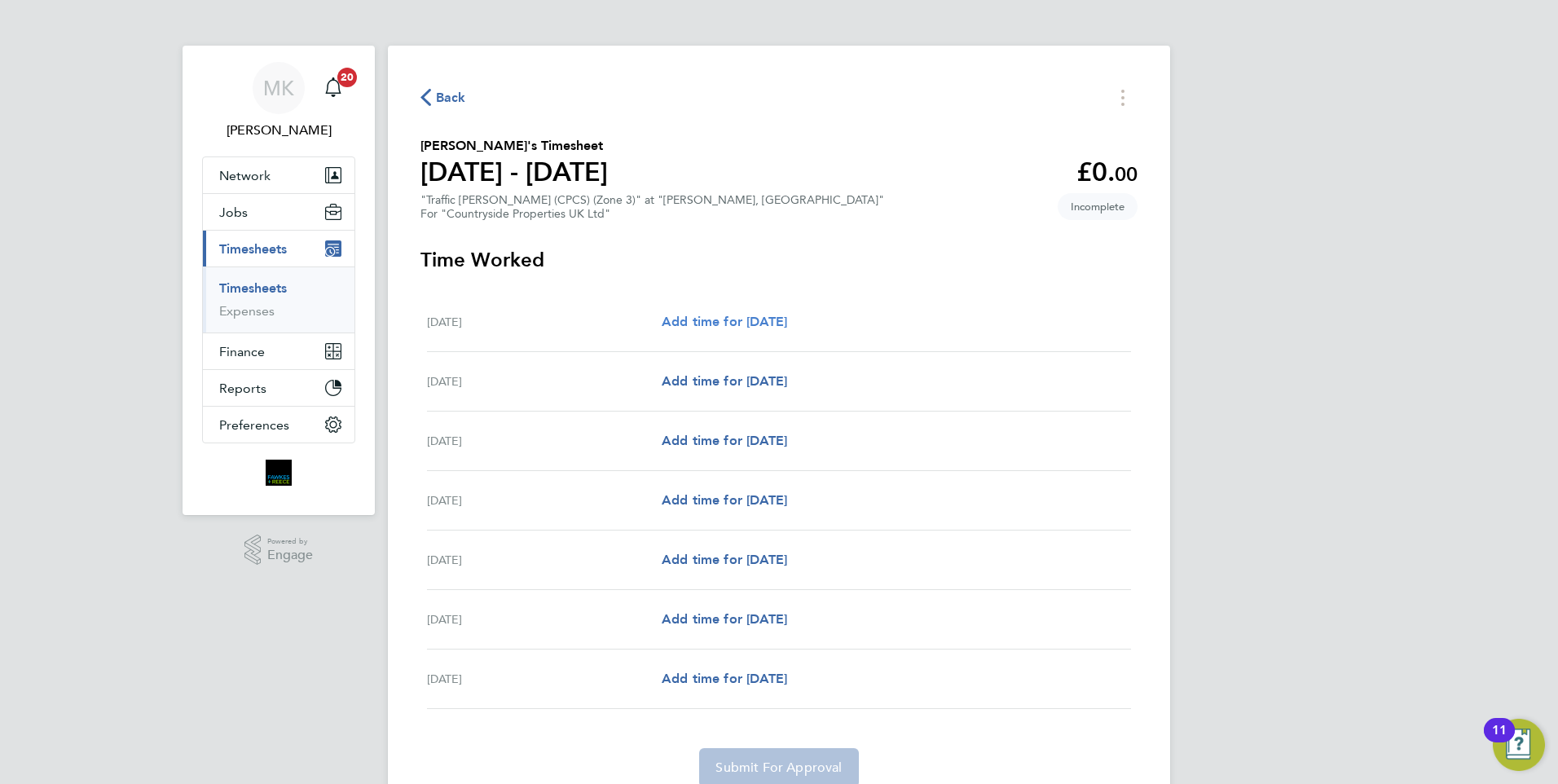
click at [740, 323] on span "Add time for Mon 22 Sep" at bounding box center [725, 321] width 126 height 16
select select "30"
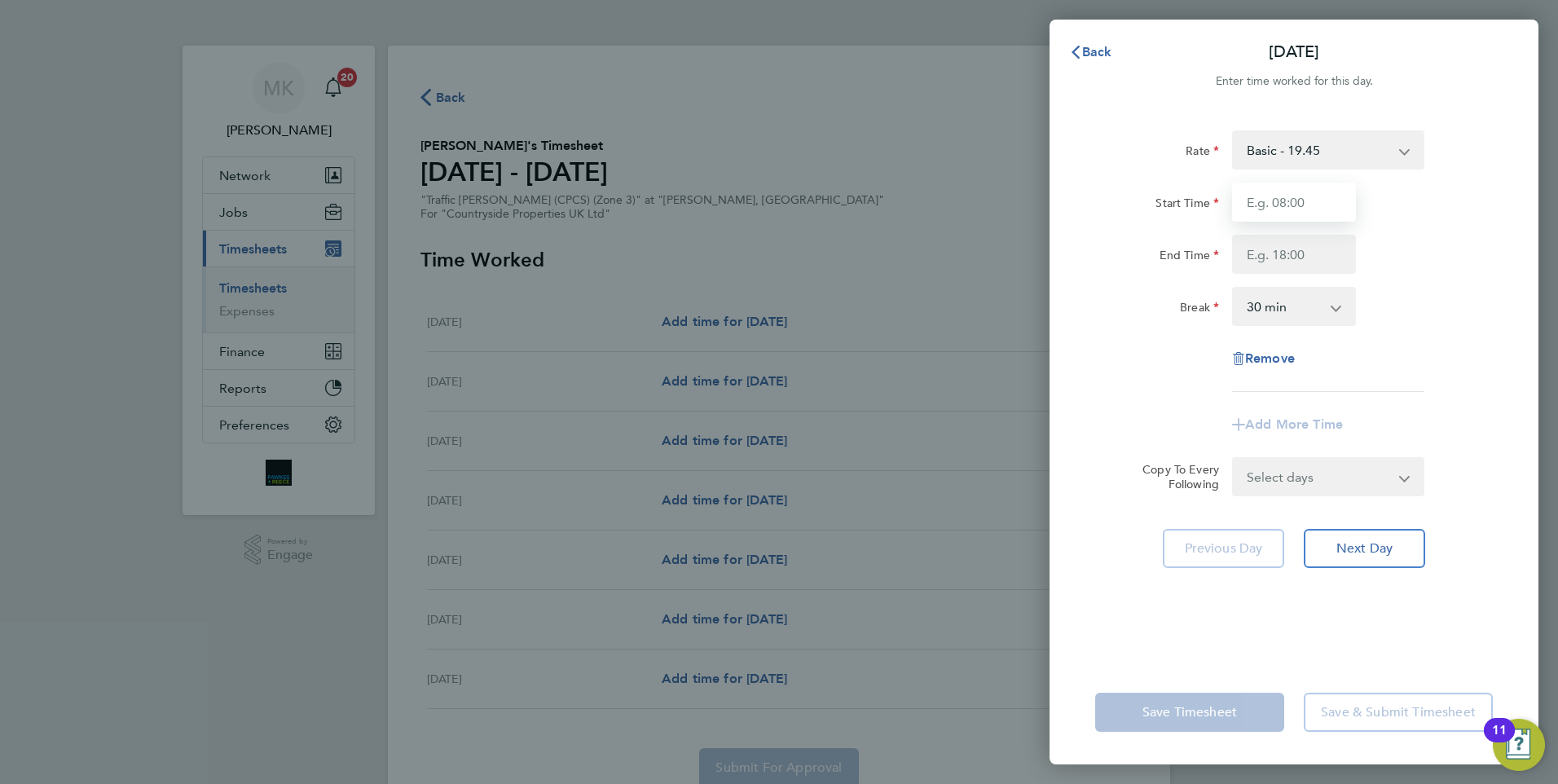
click at [1285, 202] on input "Start Time" at bounding box center [1294, 202] width 124 height 39
type input "07:30"
type input "16:30"
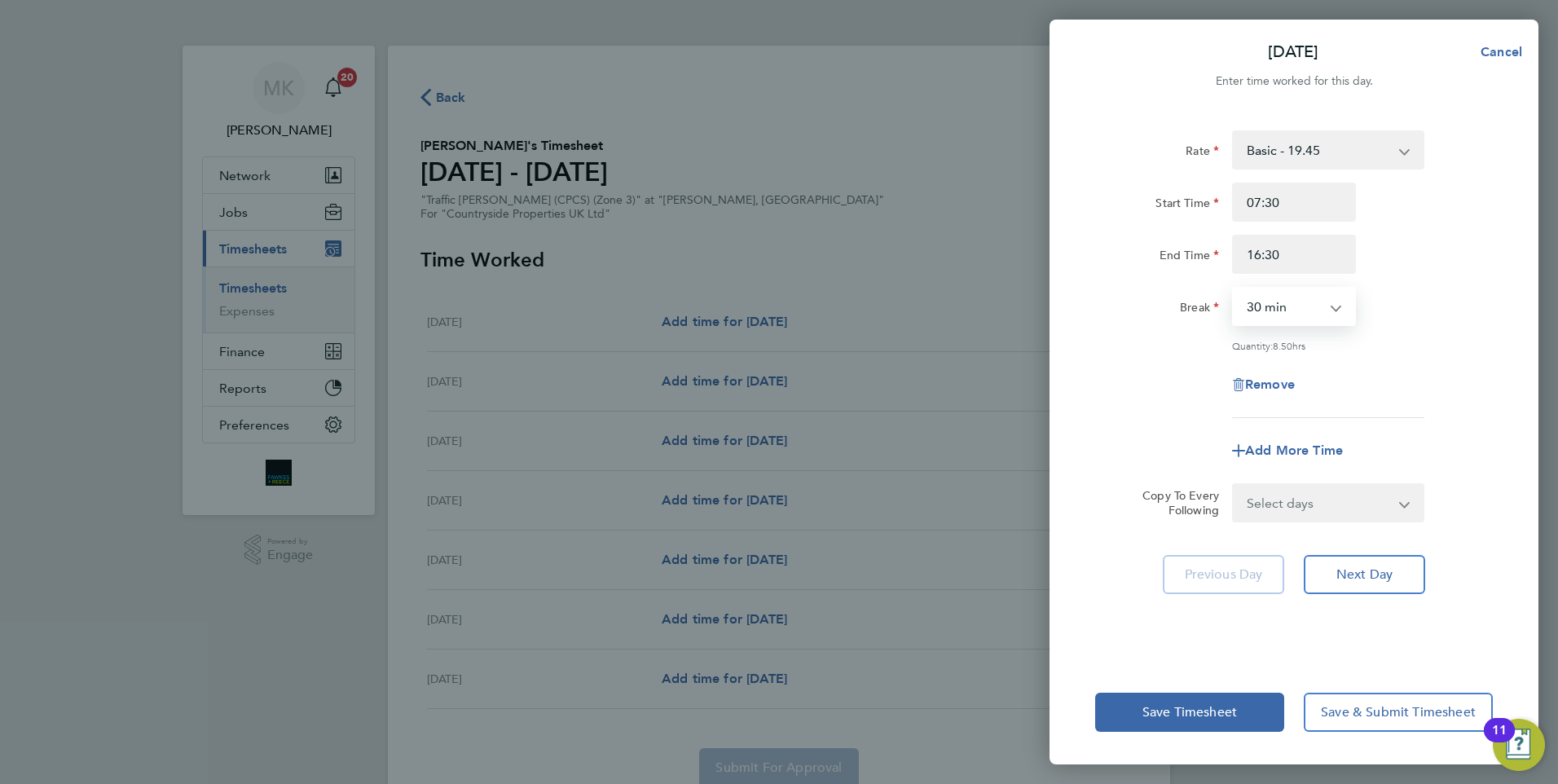
click at [1279, 321] on select "0 min 15 min 30 min 45 min 60 min 75 min 90 min" at bounding box center [1284, 306] width 101 height 36
select select "0"
click at [1233, 289] on select "0 min 15 min 30 min 45 min 60 min 75 min 90 min" at bounding box center [1284, 306] width 101 height 36
click at [1314, 497] on select "Select days Day Weekday (Mon-Fri) Weekend (Sat-Sun) Tuesday Wednesday Thursday …" at bounding box center [1319, 502] width 172 height 36
select select "WEEKDAY"
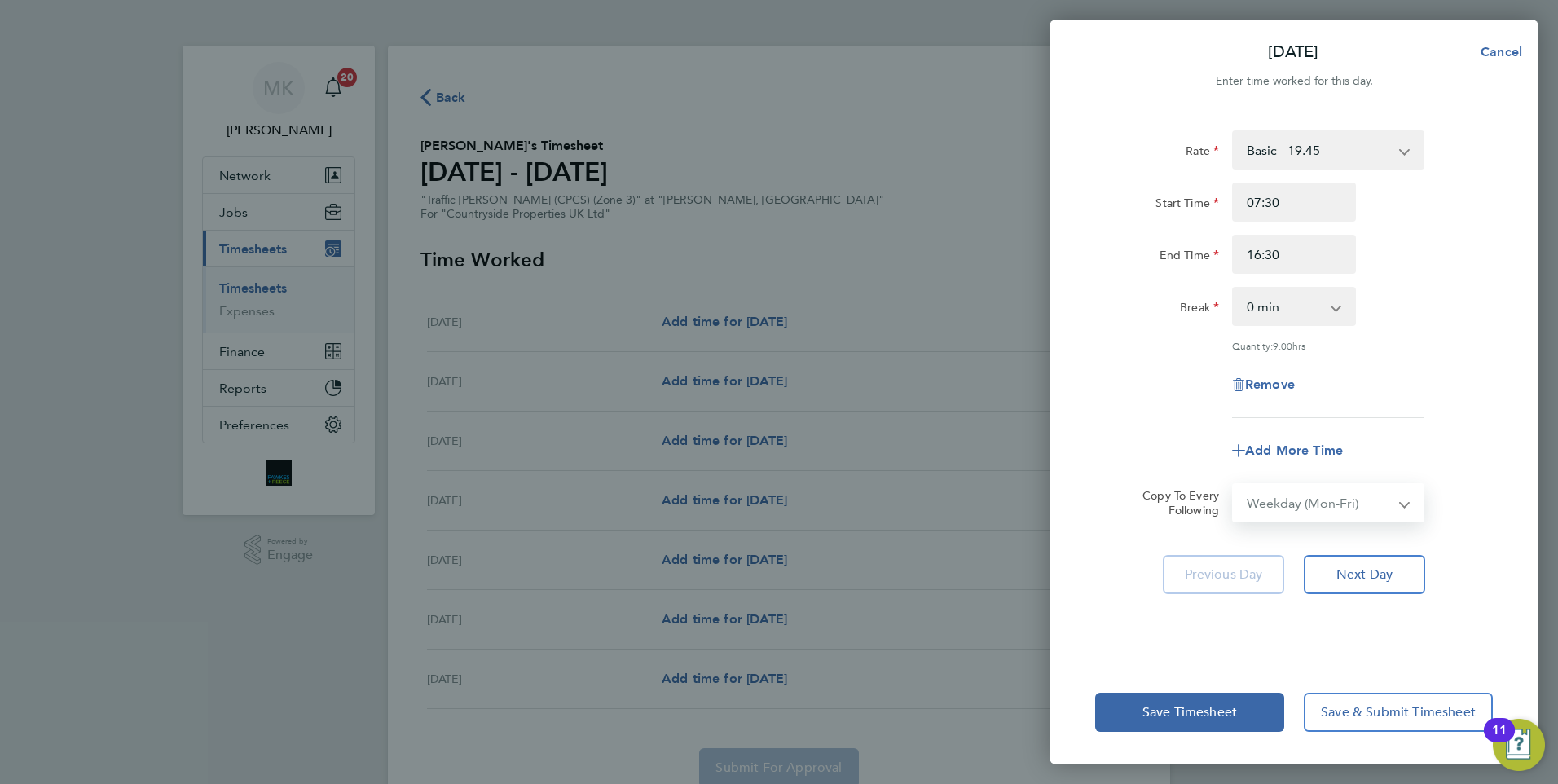
click at [1233, 484] on select "Select days Day Weekday (Mon-Fri) Weekend (Sat-Sun) Tuesday Wednesday Thursday …" at bounding box center [1319, 502] width 172 height 36
select select "2025-09-28"
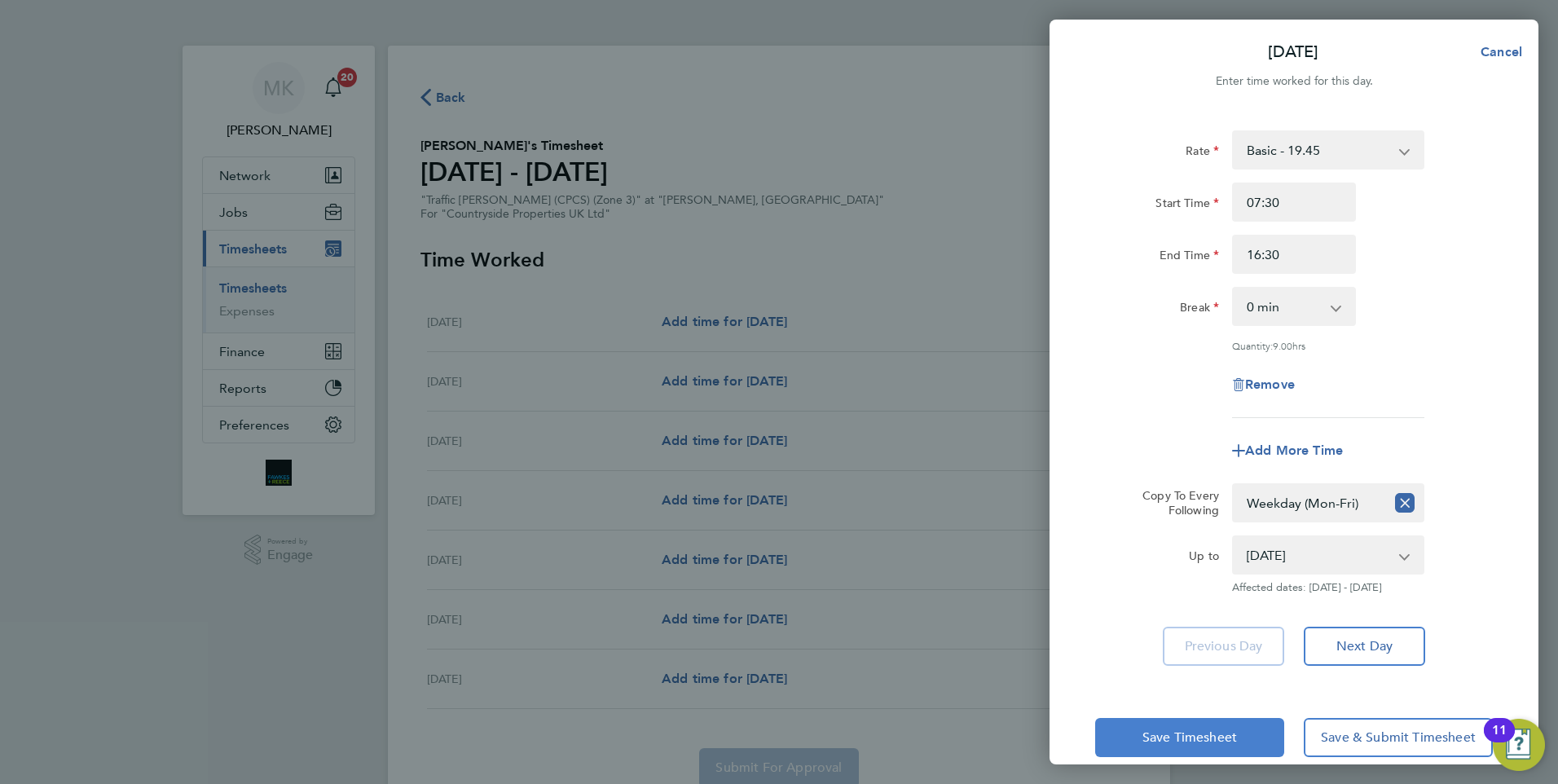
click at [1199, 730] on span "Save Timesheet" at bounding box center [1189, 737] width 95 height 16
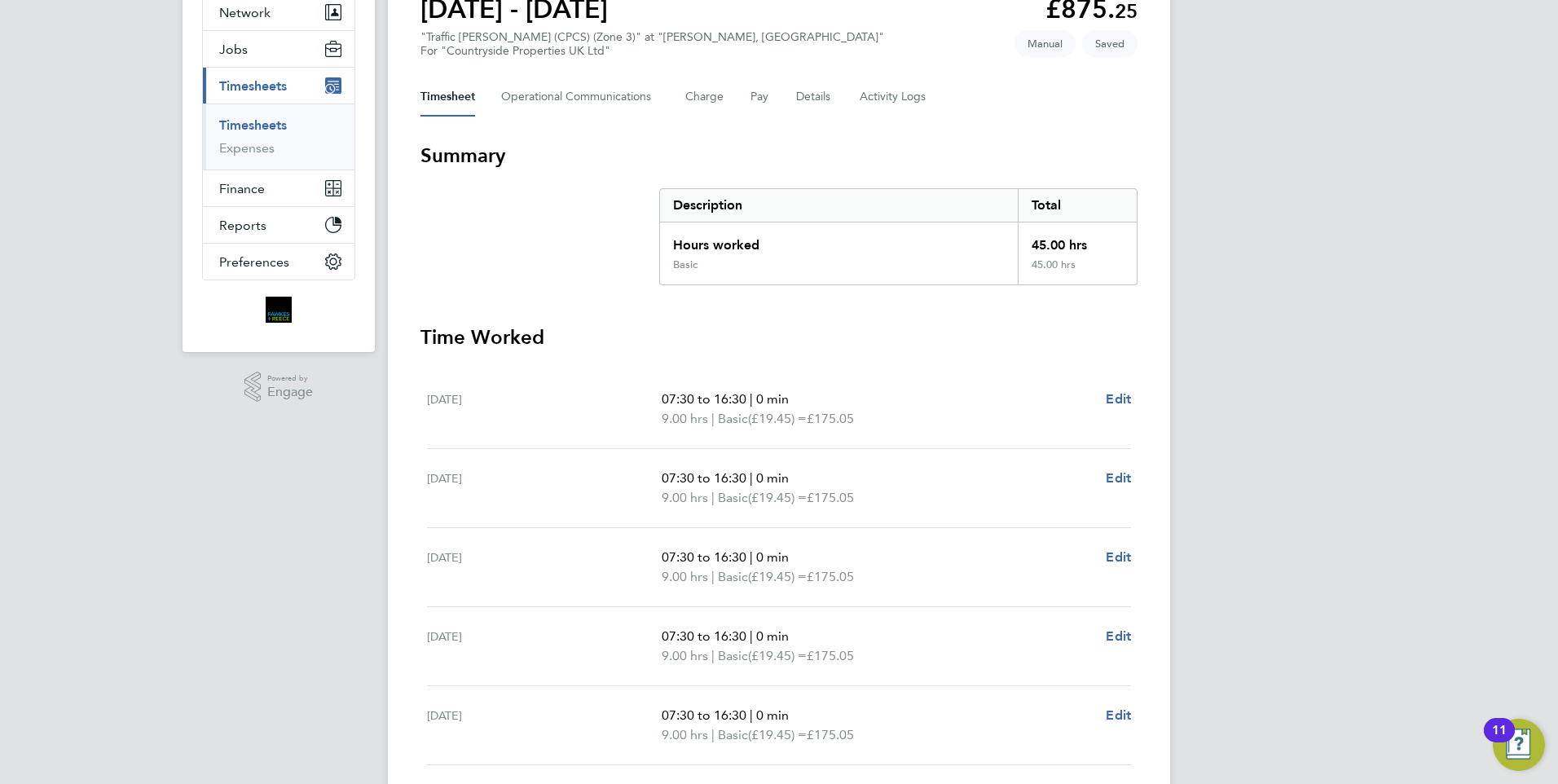
scroll to position [244, 0]
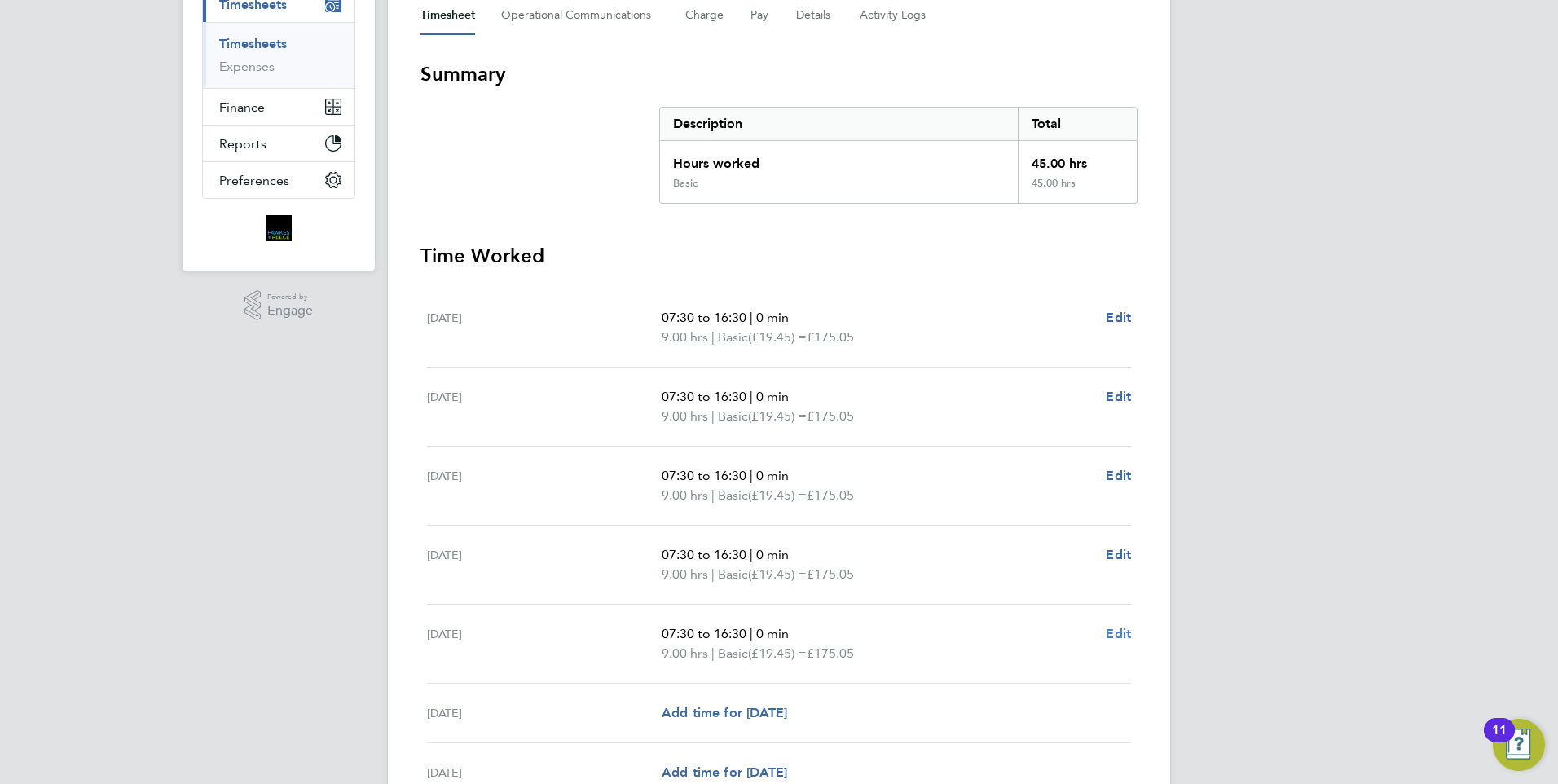
click at [1115, 638] on span "Edit" at bounding box center [1119, 633] width 25 height 16
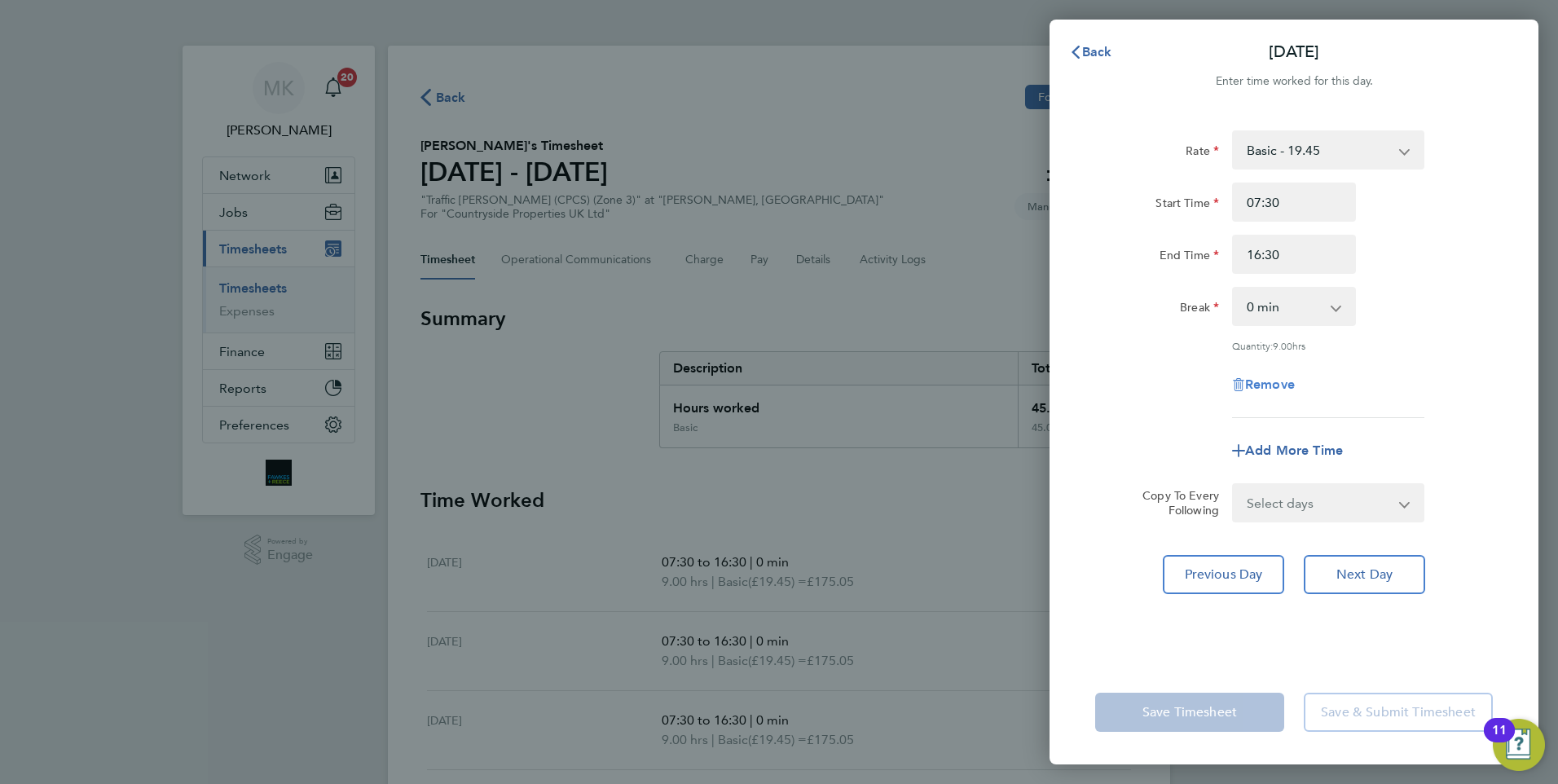
click at [1289, 379] on span "Remove" at bounding box center [1269, 384] width 49 height 16
select select "null"
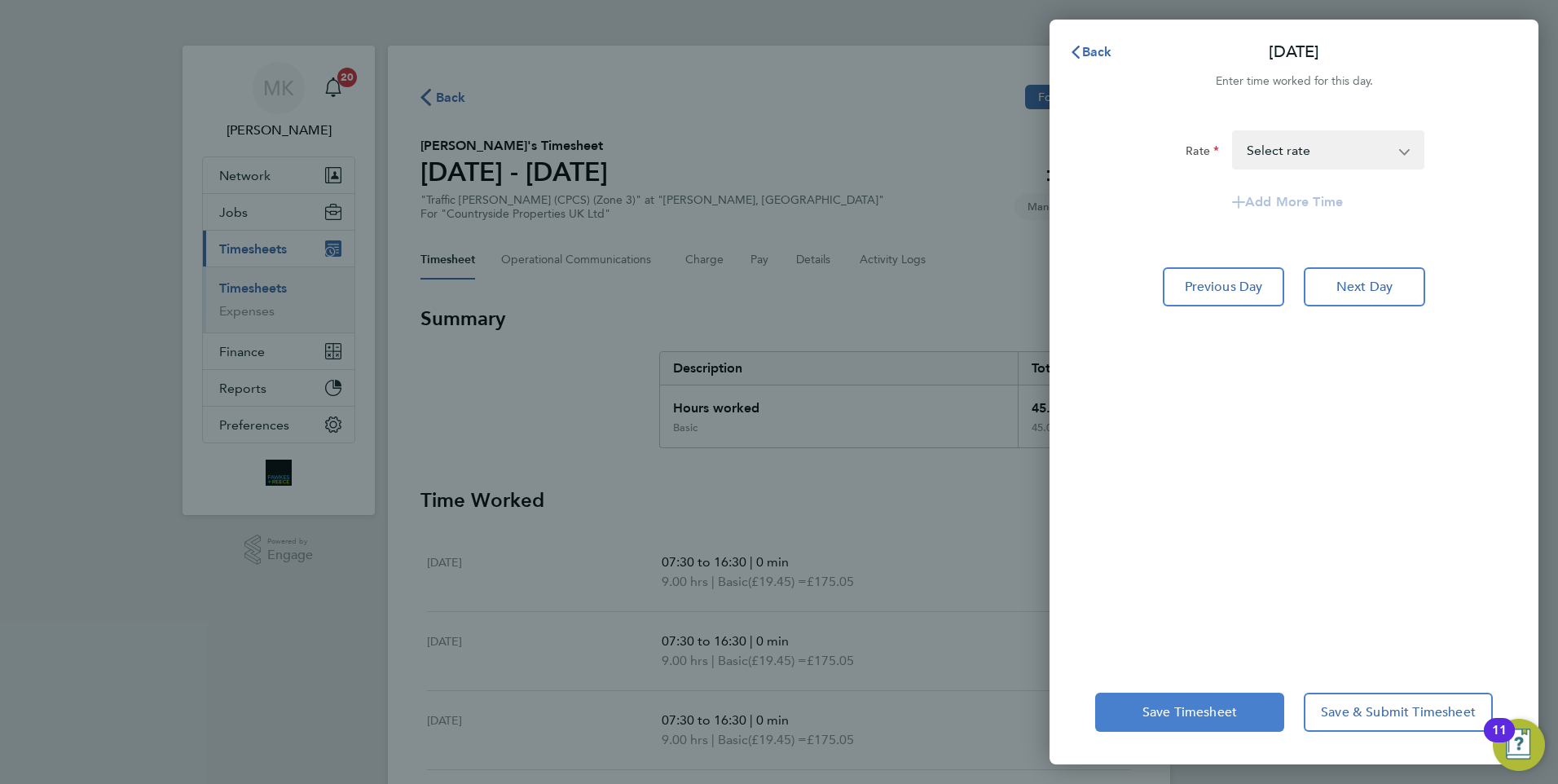
click at [1175, 706] on span "Save Timesheet" at bounding box center [1189, 711] width 95 height 16
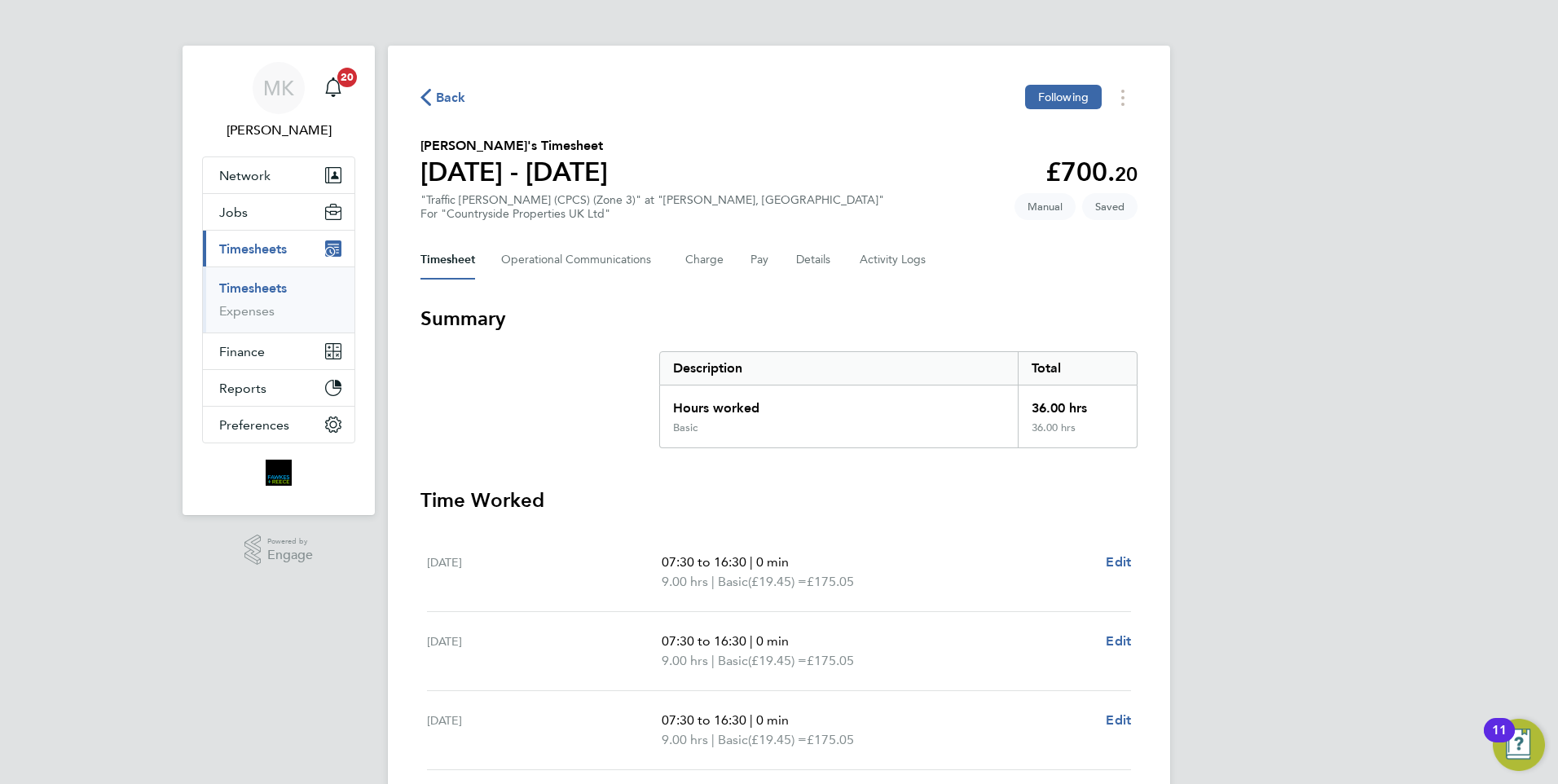
scroll to position [387, 0]
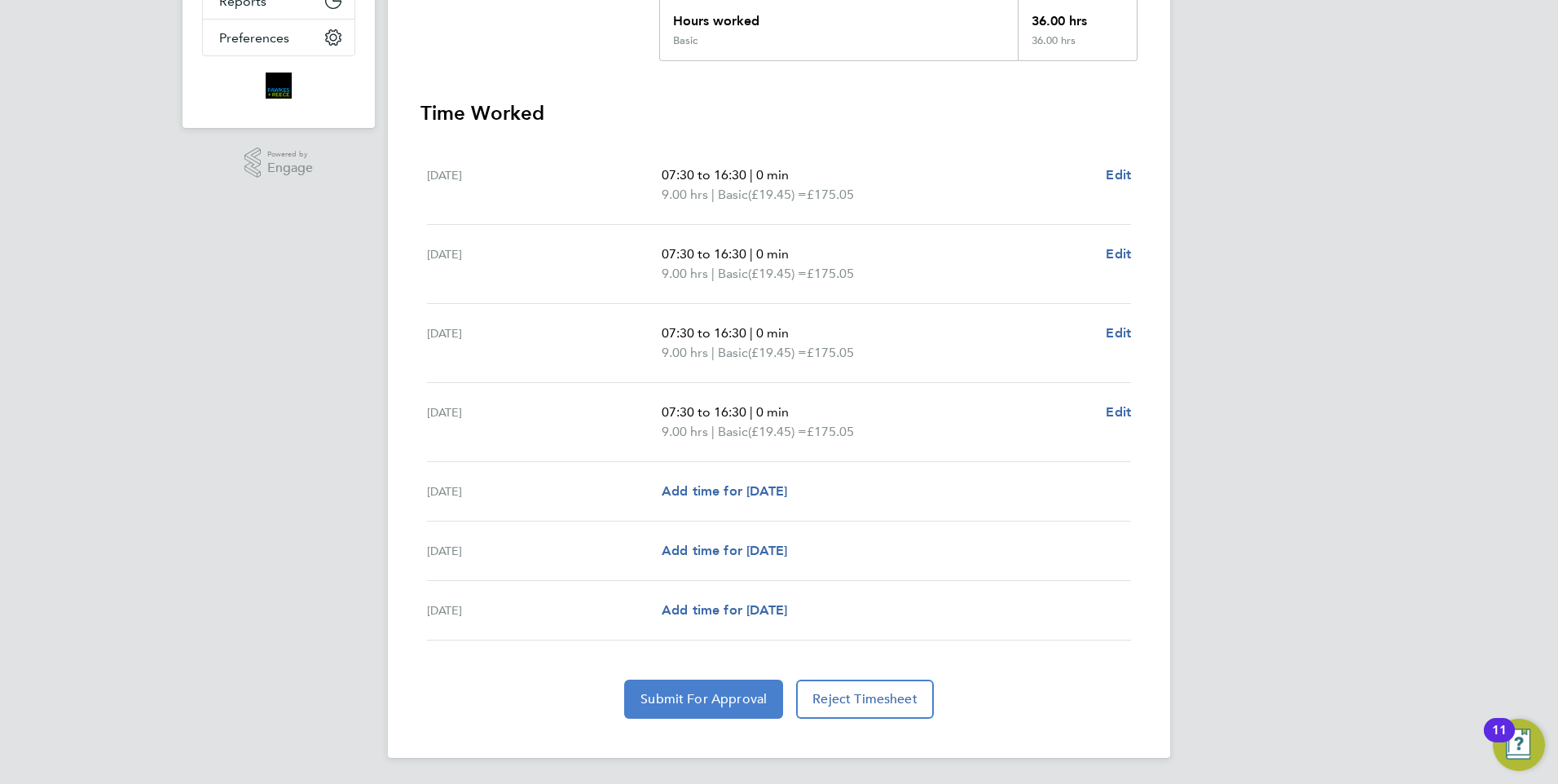
click at [709, 703] on span "Submit For Approval" at bounding box center [703, 699] width 126 height 16
